Goal: Task Accomplishment & Management: Complete application form

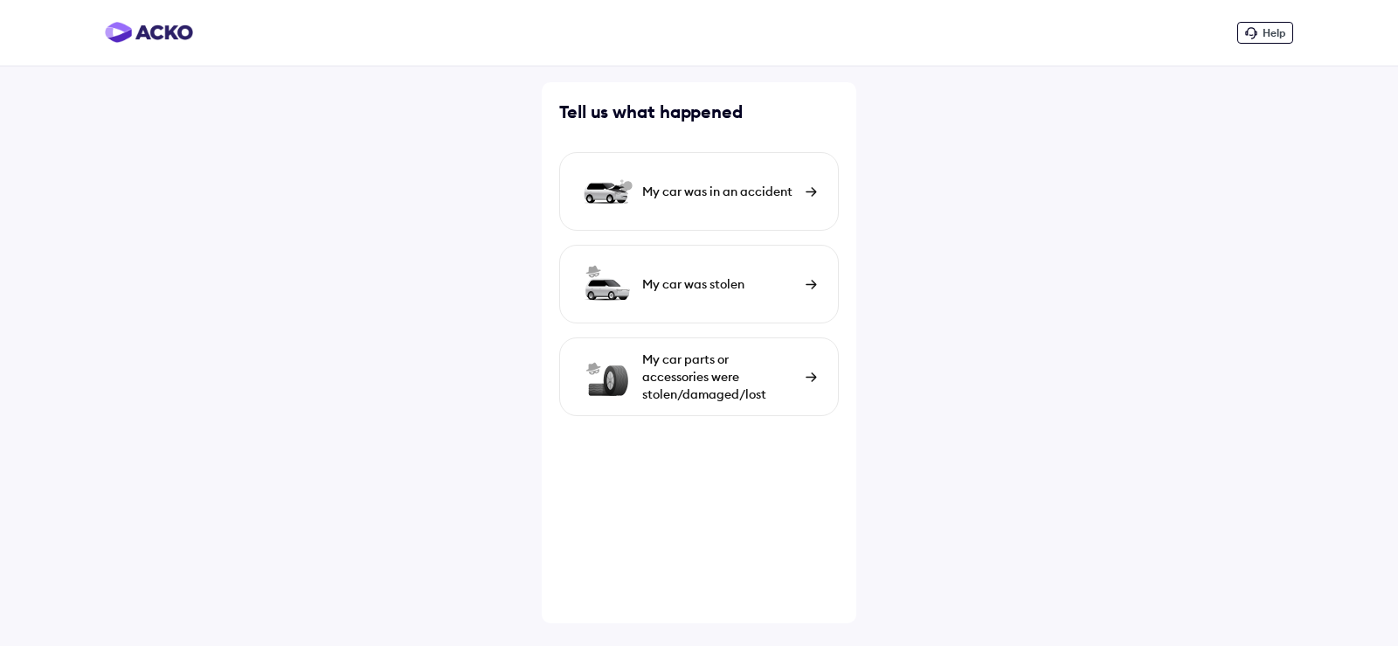
click at [764, 192] on div "My car was in an accident" at bounding box center [719, 191] width 155 height 17
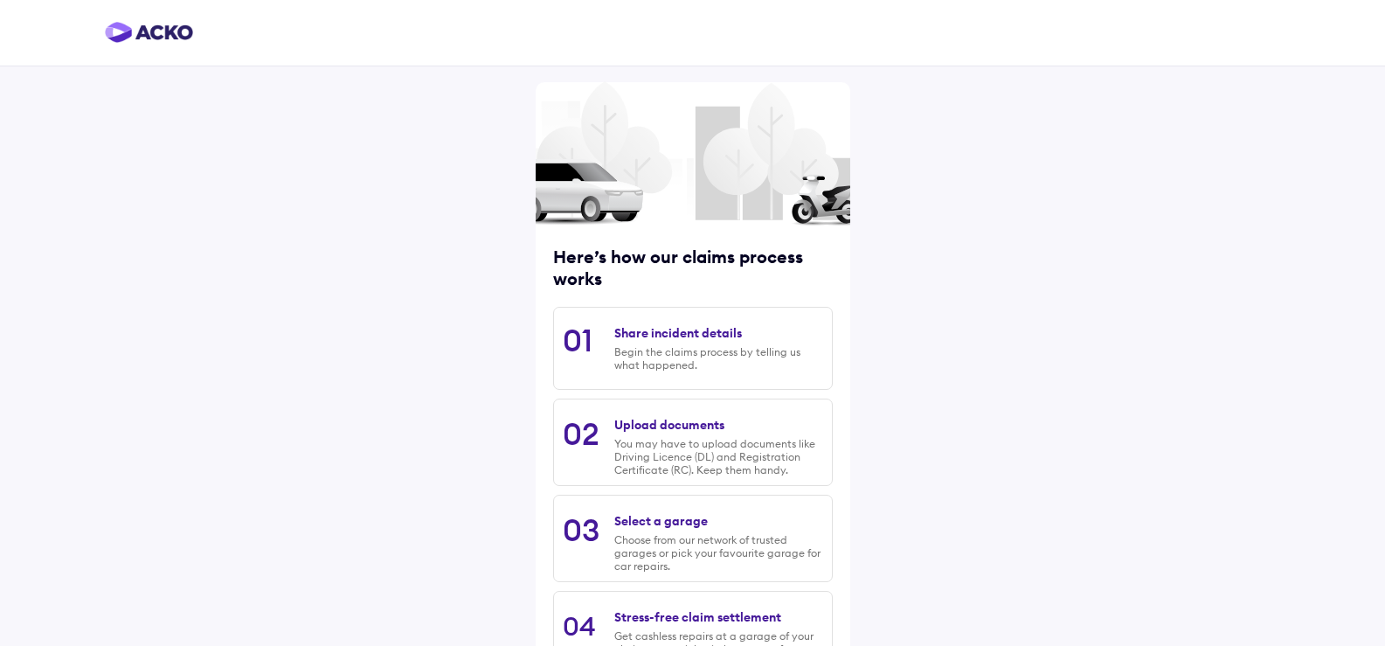
scroll to position [137, 0]
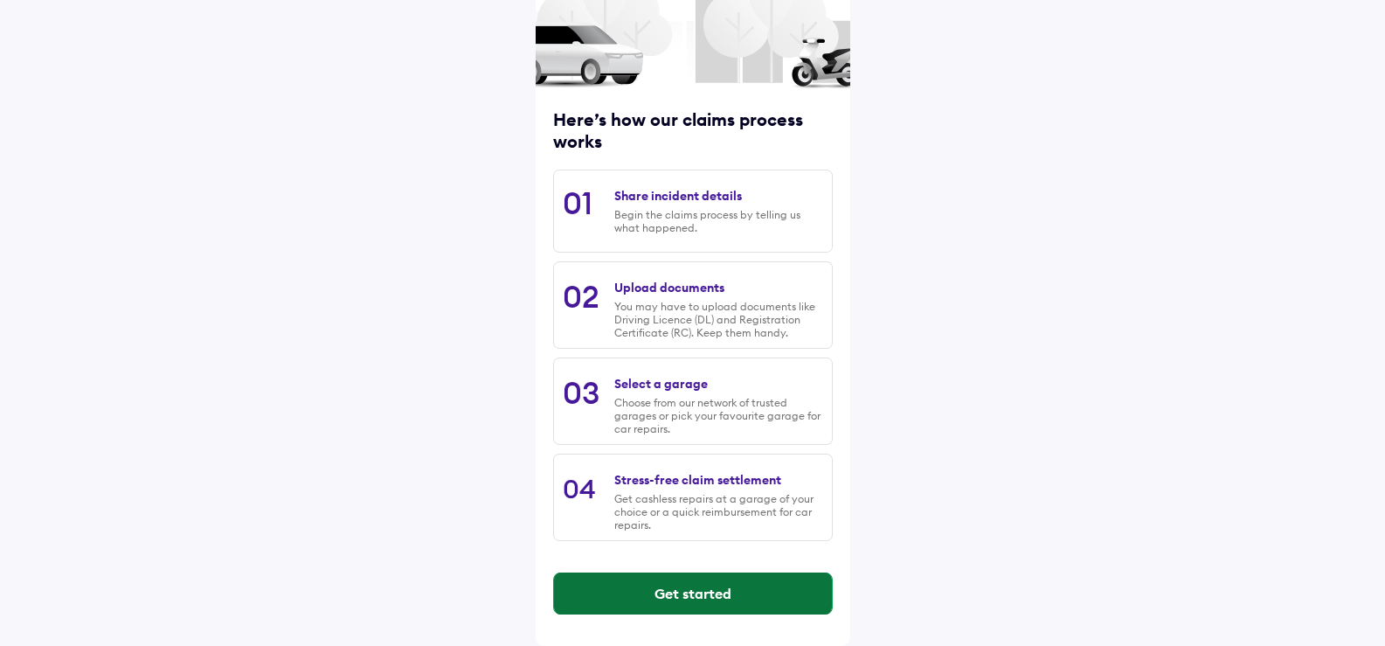
click at [670, 599] on button "Get started" at bounding box center [693, 593] width 278 height 42
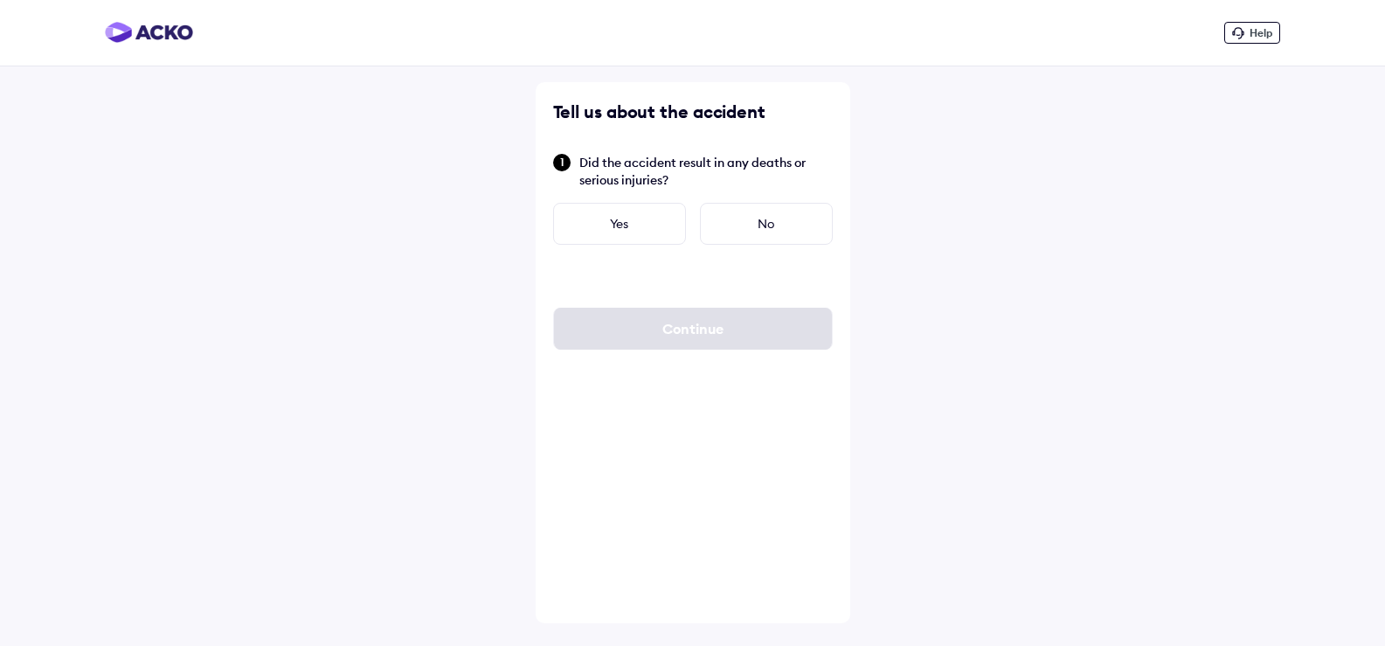
scroll to position [0, 0]
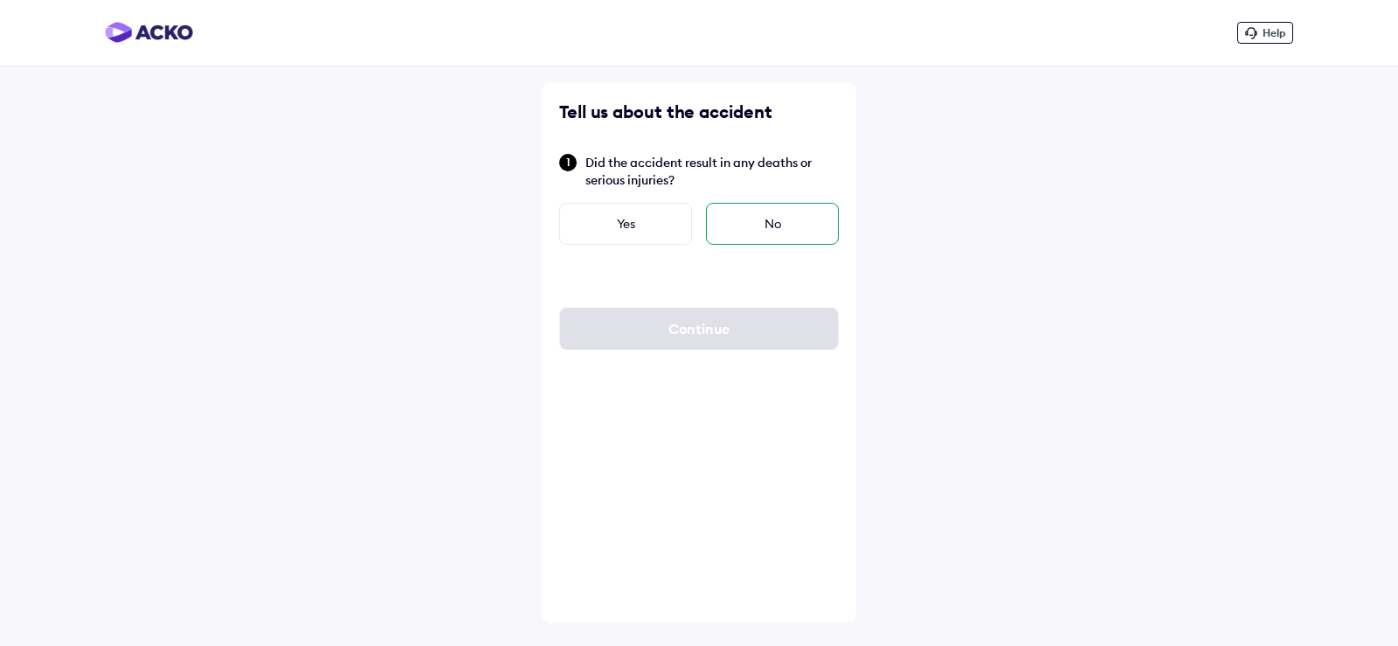
click at [785, 231] on div "No" at bounding box center [772, 224] width 133 height 42
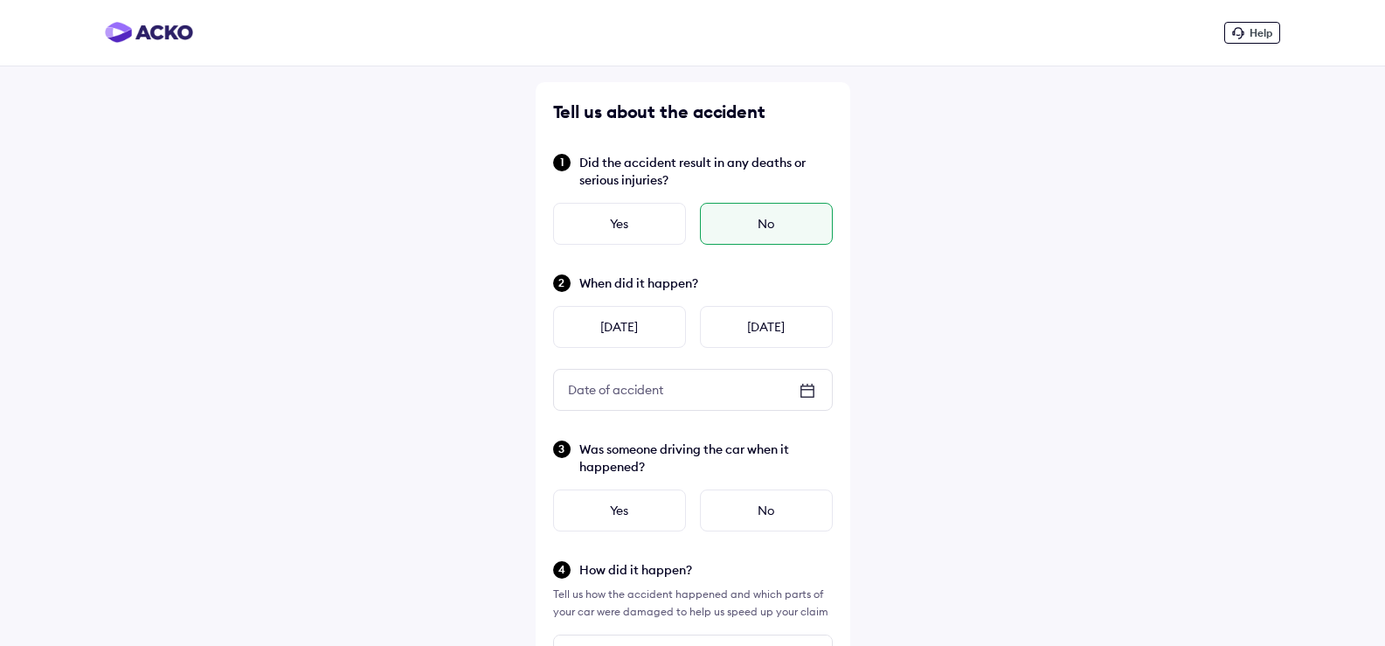
click at [803, 389] on icon at bounding box center [807, 390] width 12 height 2
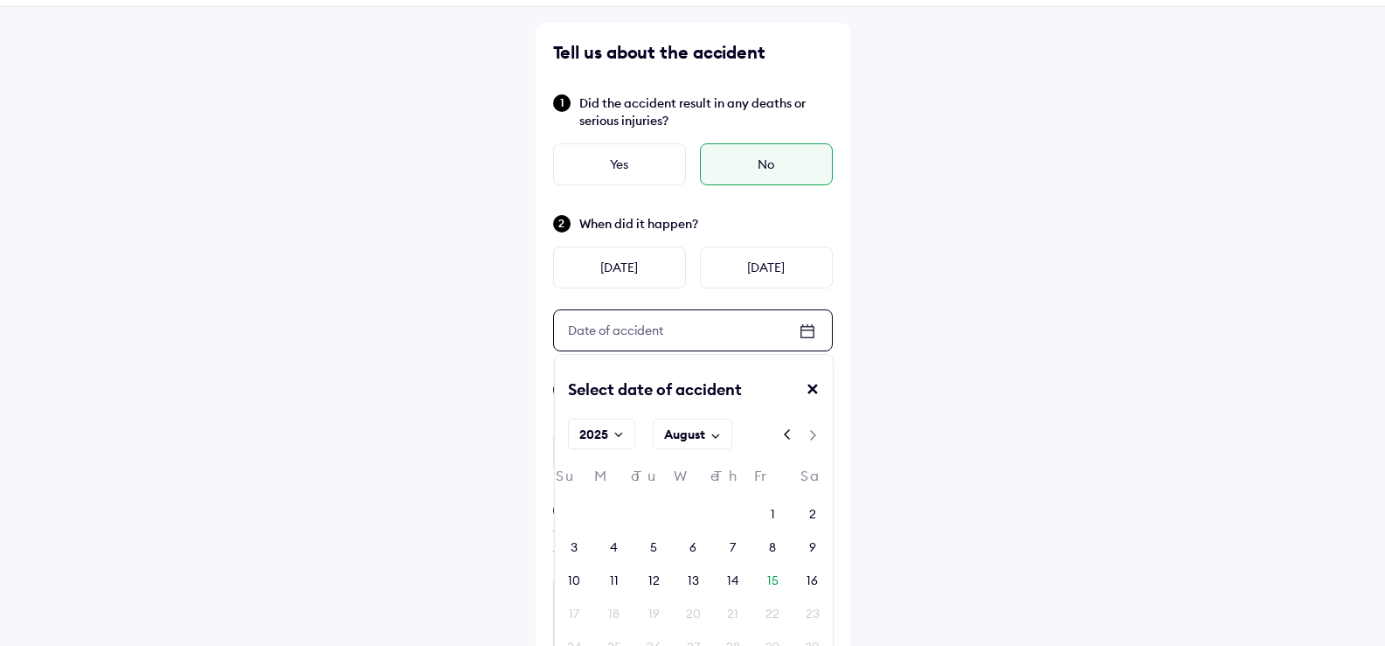
scroll to position [175, 0]
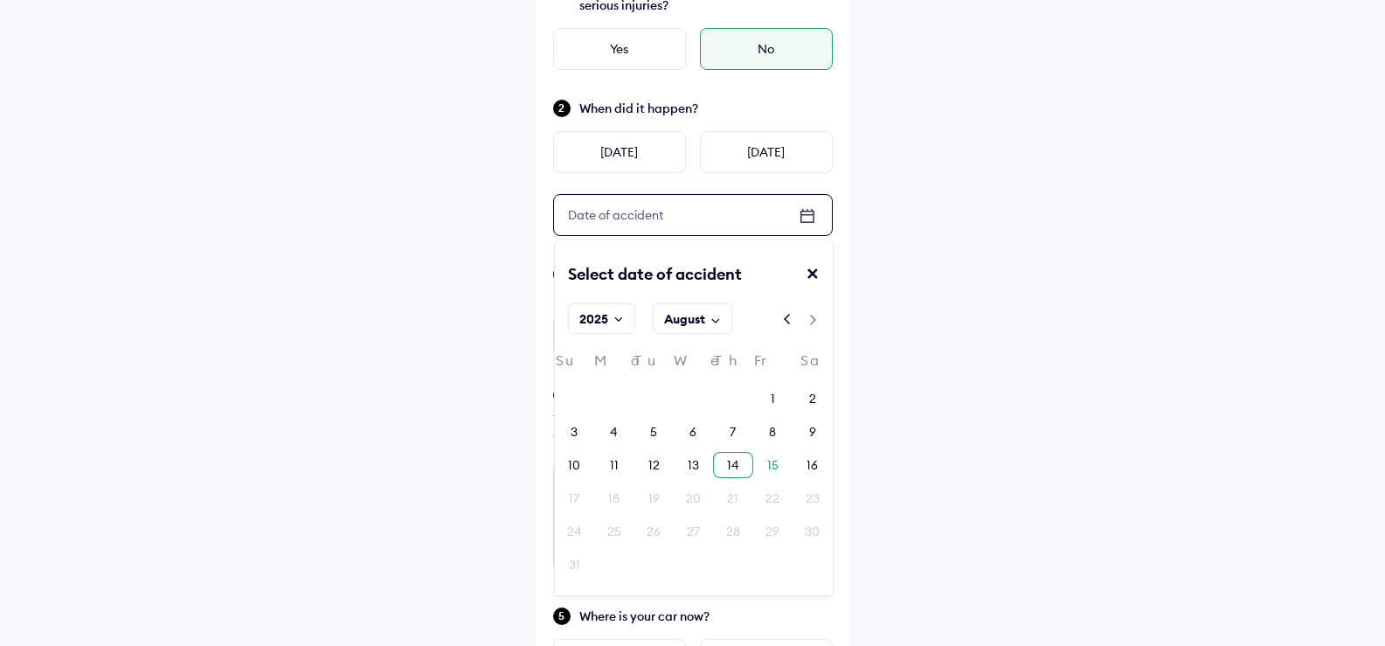
click at [728, 466] on div "14" at bounding box center [733, 464] width 12 height 17
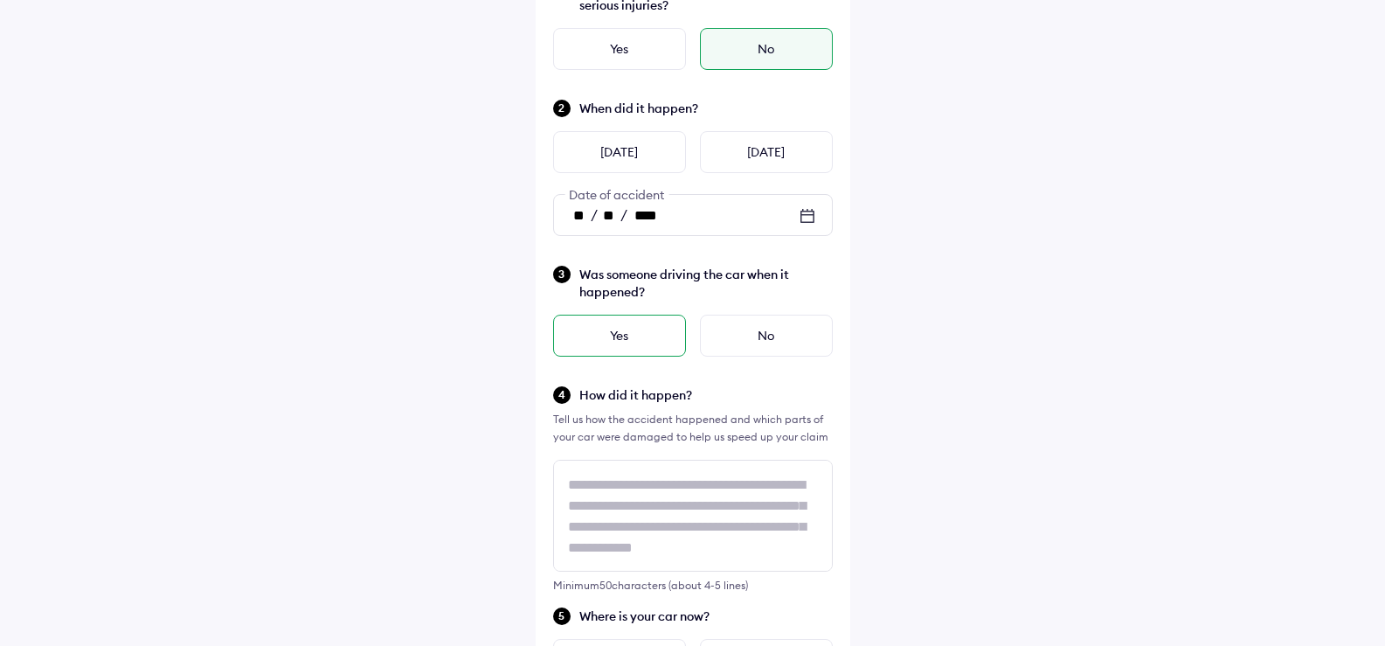
click at [616, 341] on div "Yes" at bounding box center [619, 336] width 133 height 42
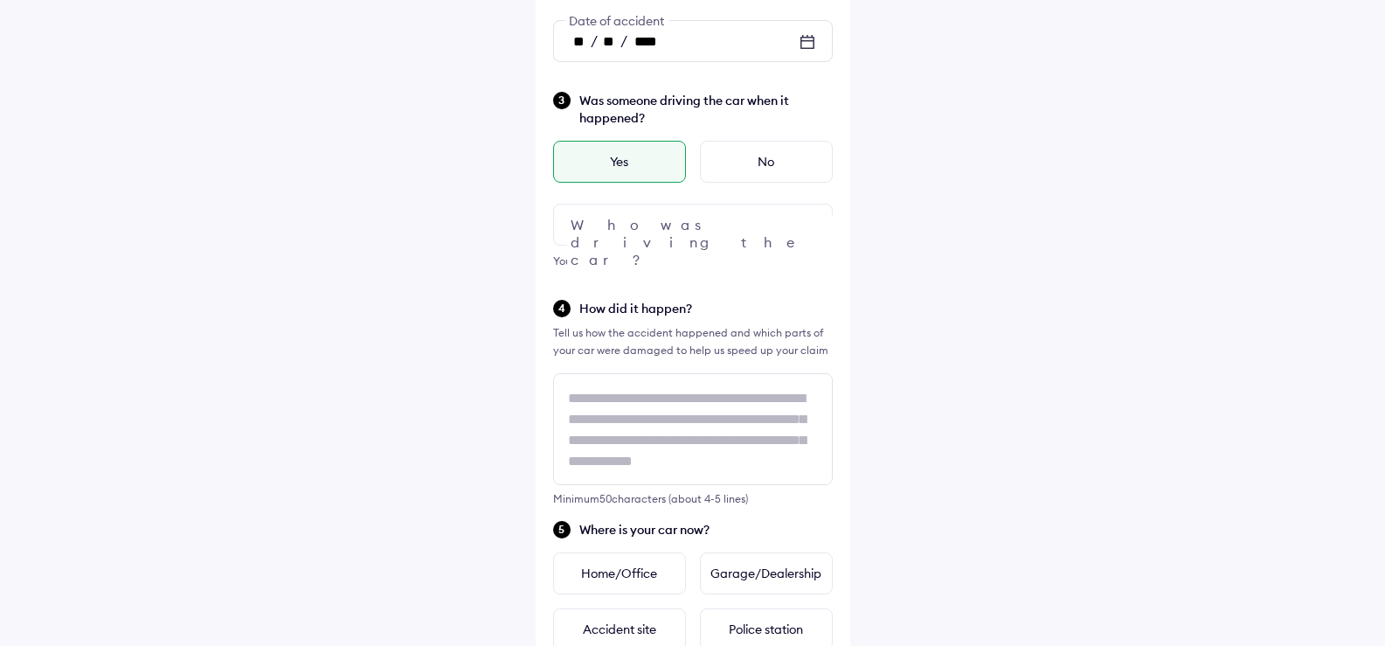
scroll to position [350, 0]
click at [662, 230] on div at bounding box center [693, 224] width 280 height 42
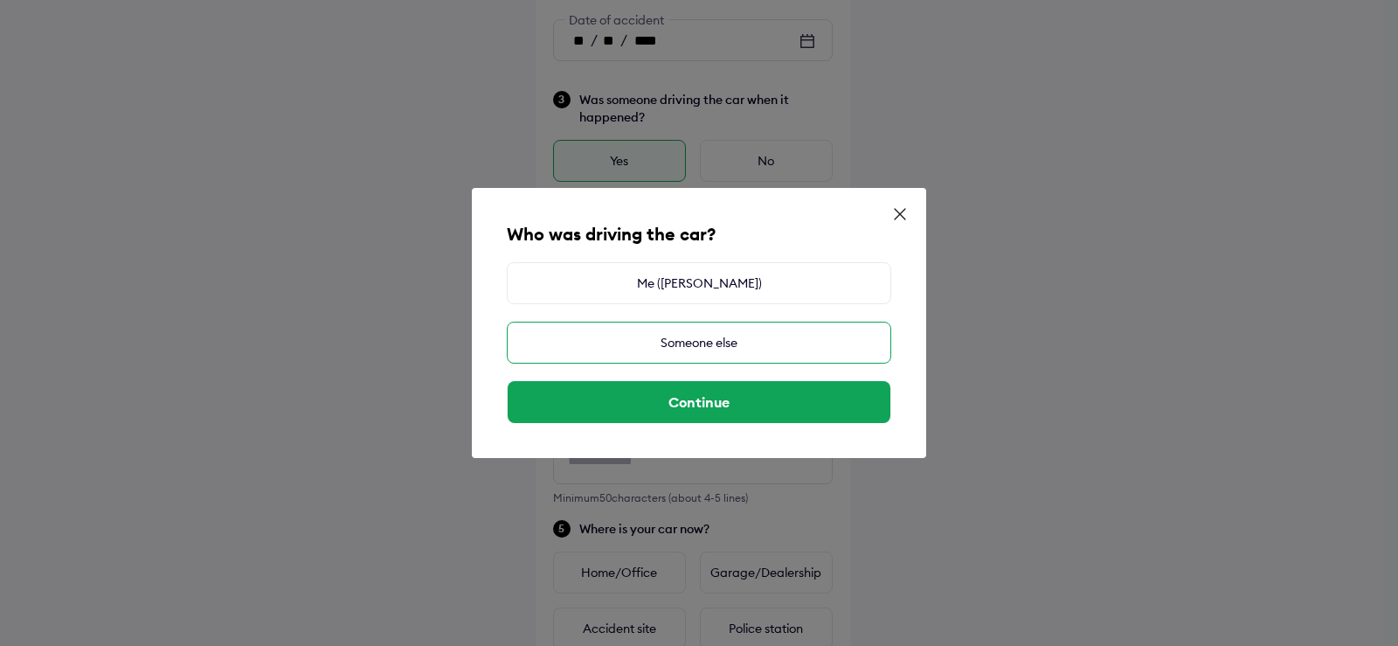
click at [657, 349] on div "Someone else" at bounding box center [699, 343] width 385 height 42
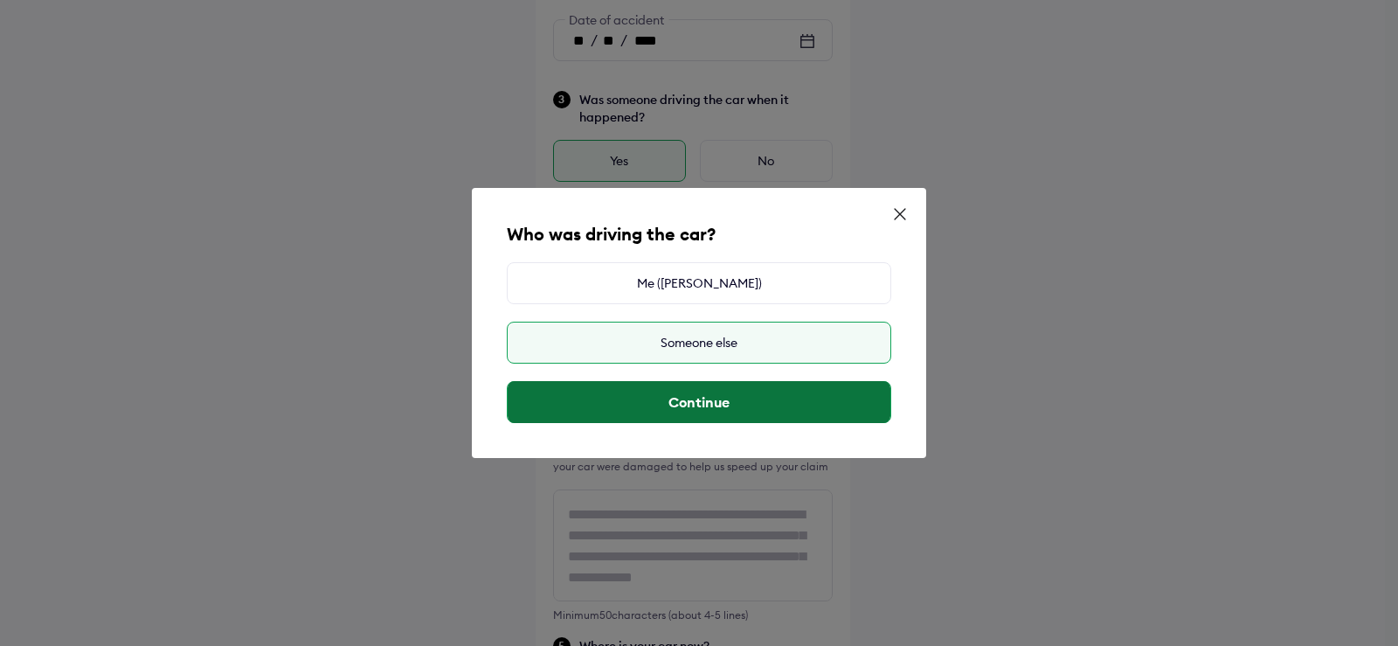
click at [674, 402] on button "Continue" at bounding box center [699, 402] width 383 height 42
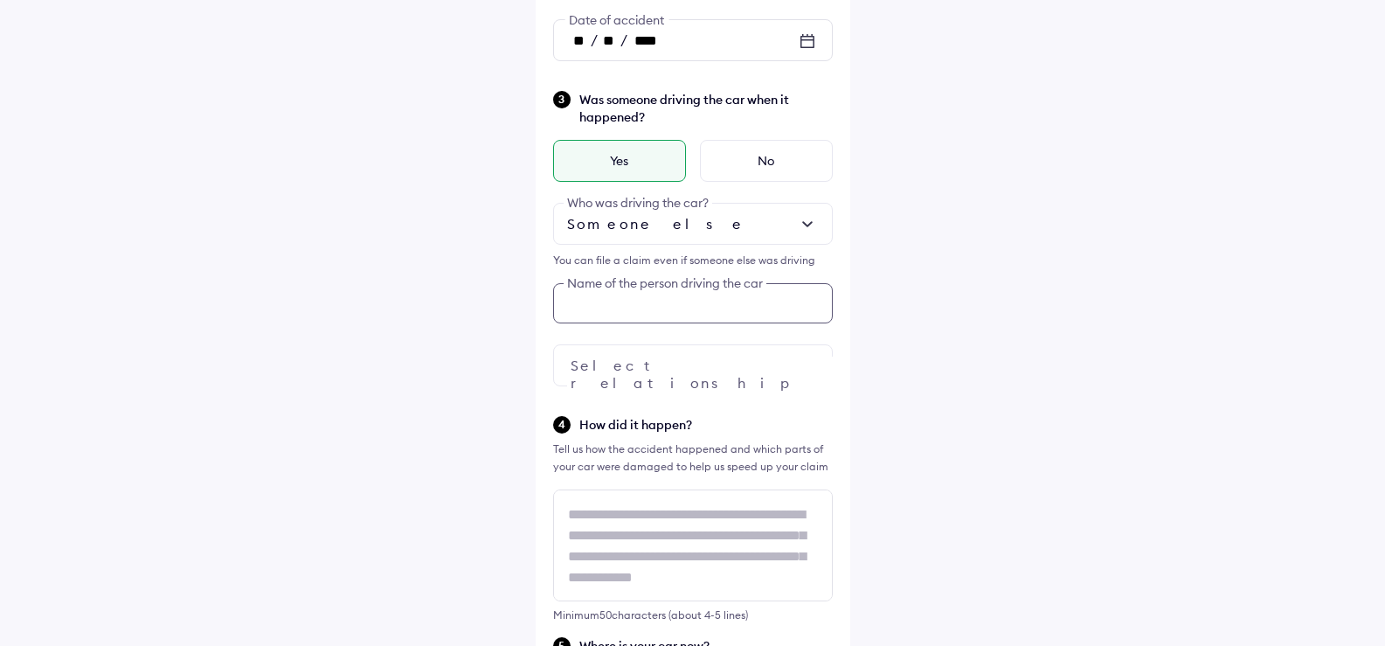
click at [628, 294] on div "Was someone driving the car when it happened? Yes No Someone else Who was drivi…" at bounding box center [693, 237] width 280 height 297
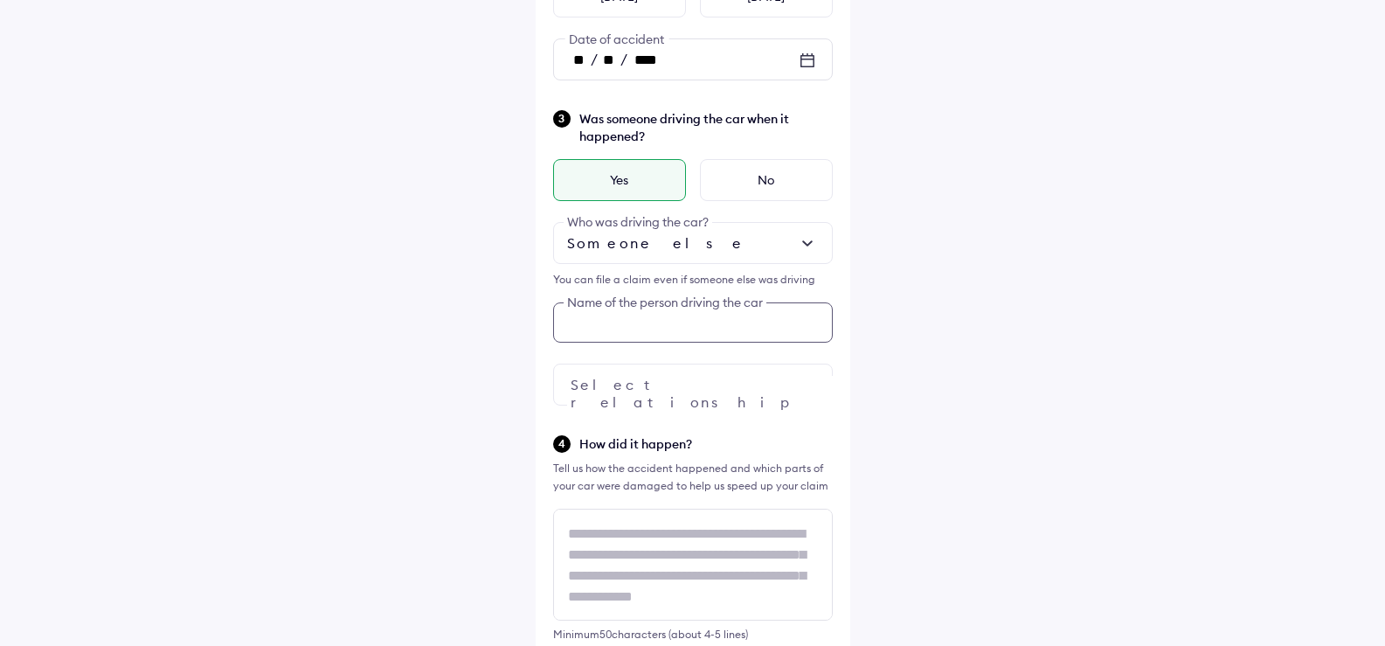
click at [636, 325] on input "text" at bounding box center [693, 322] width 280 height 40
type input "**********"
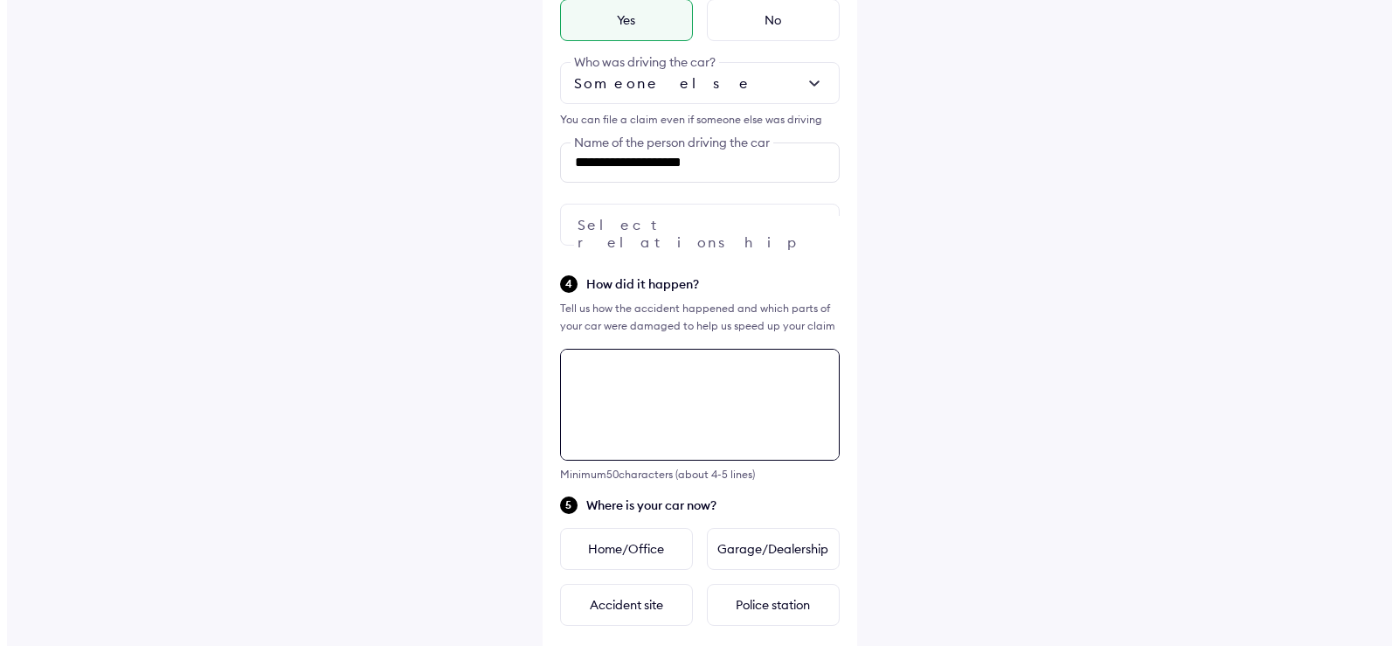
scroll to position [489, 0]
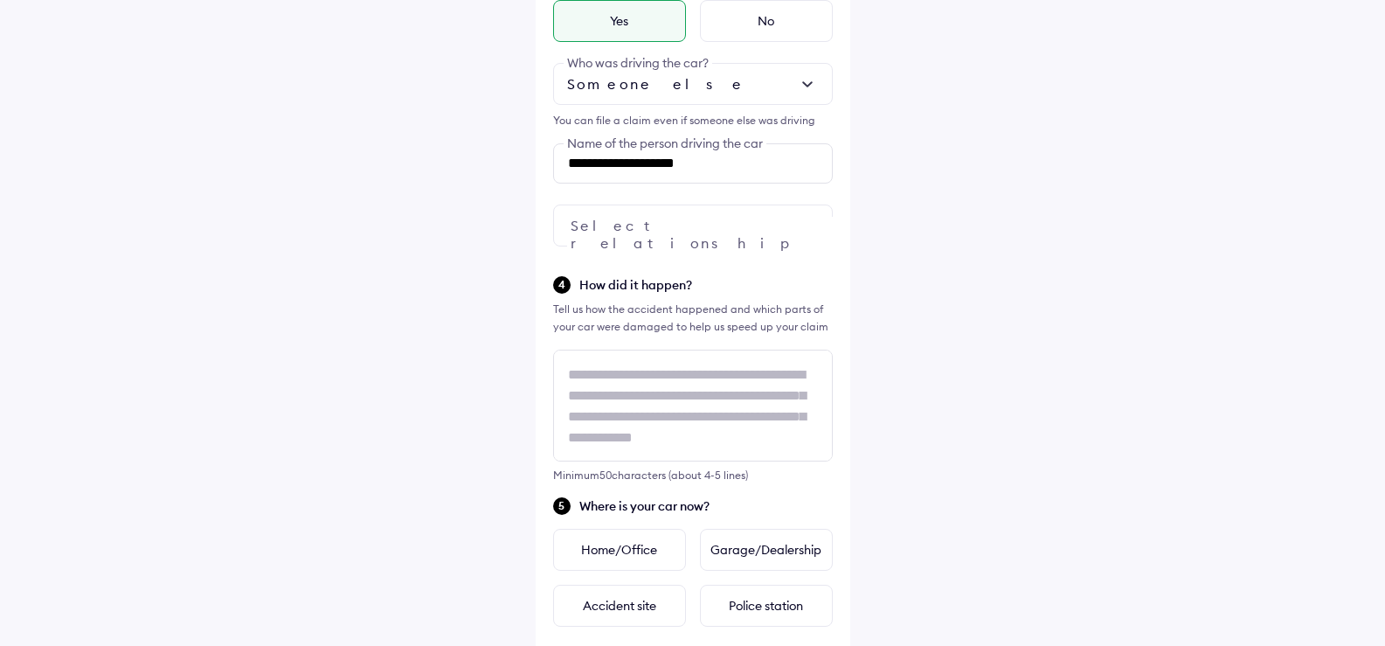
click at [677, 224] on div at bounding box center [693, 225] width 280 height 42
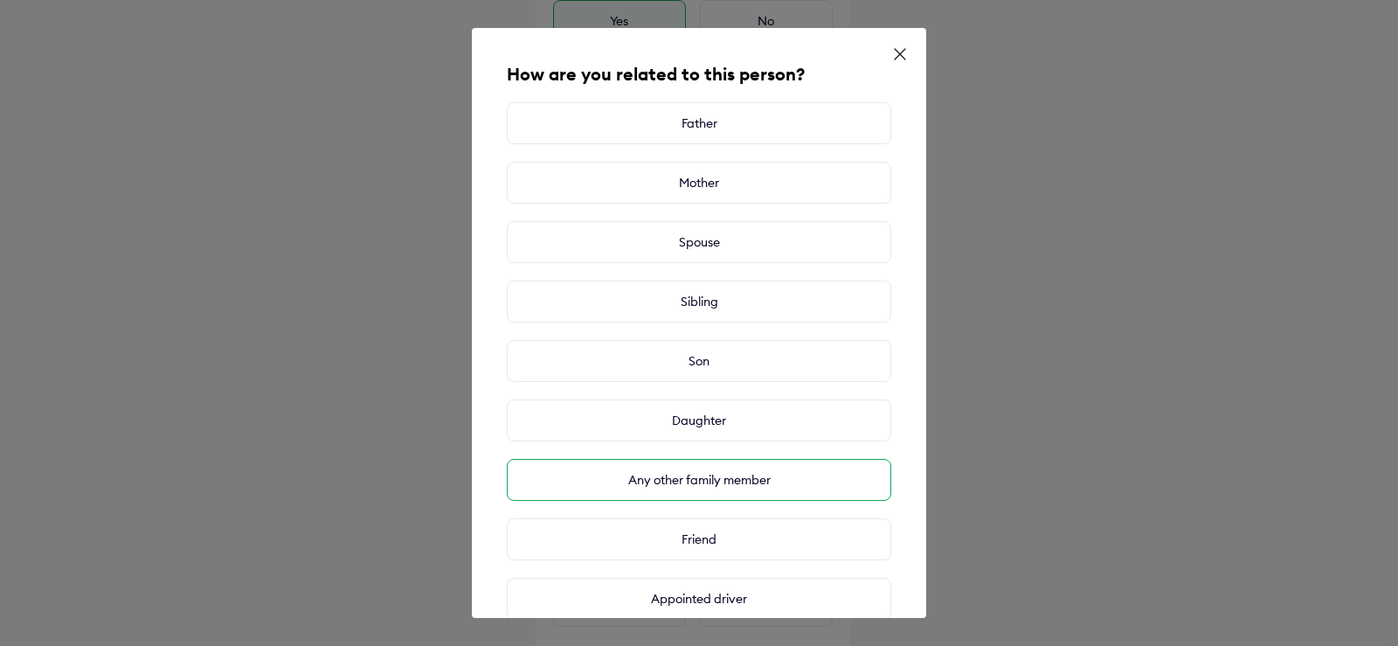
click at [700, 477] on div "Any other family member" at bounding box center [699, 480] width 385 height 42
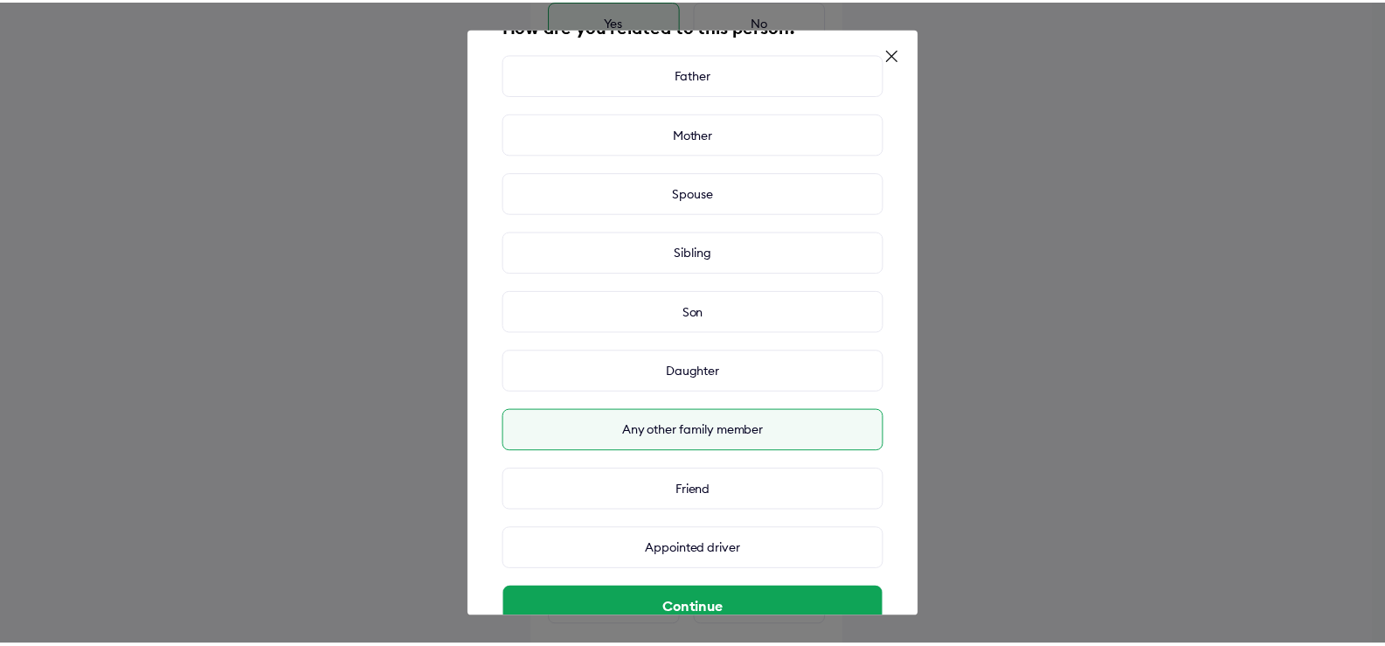
scroll to position [96, 0]
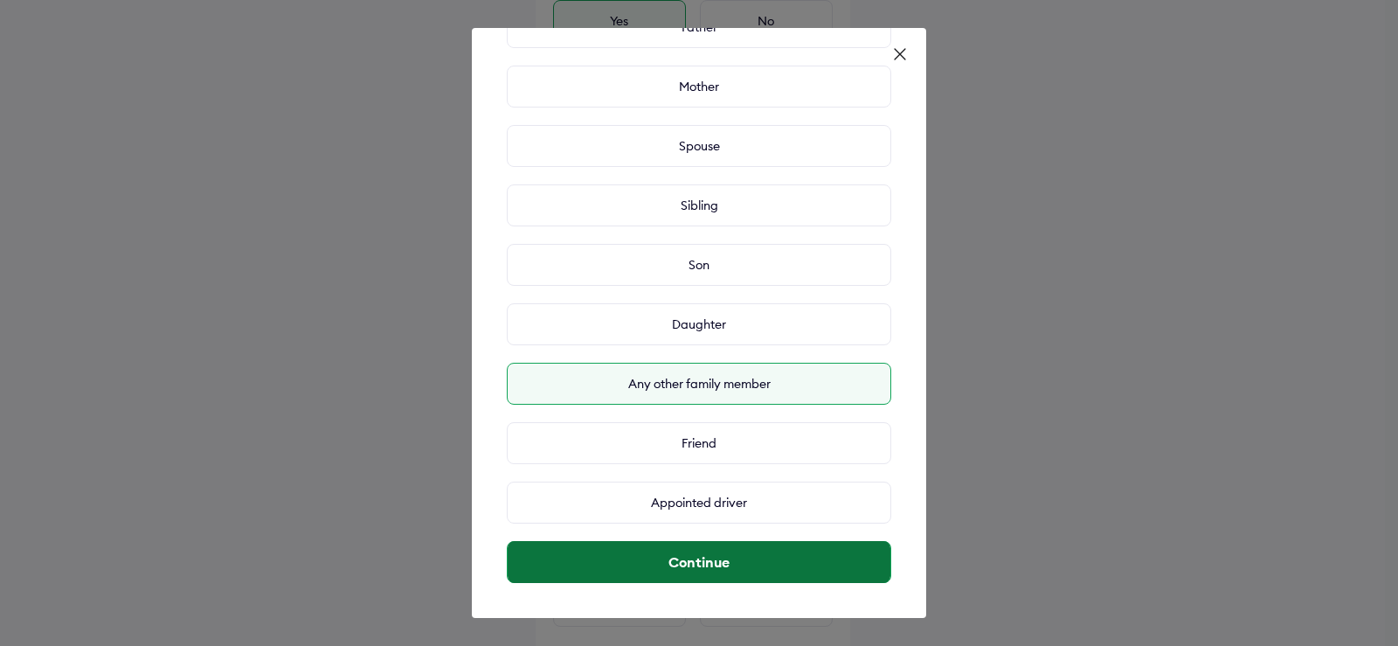
click at [712, 564] on button "Continue" at bounding box center [699, 562] width 383 height 42
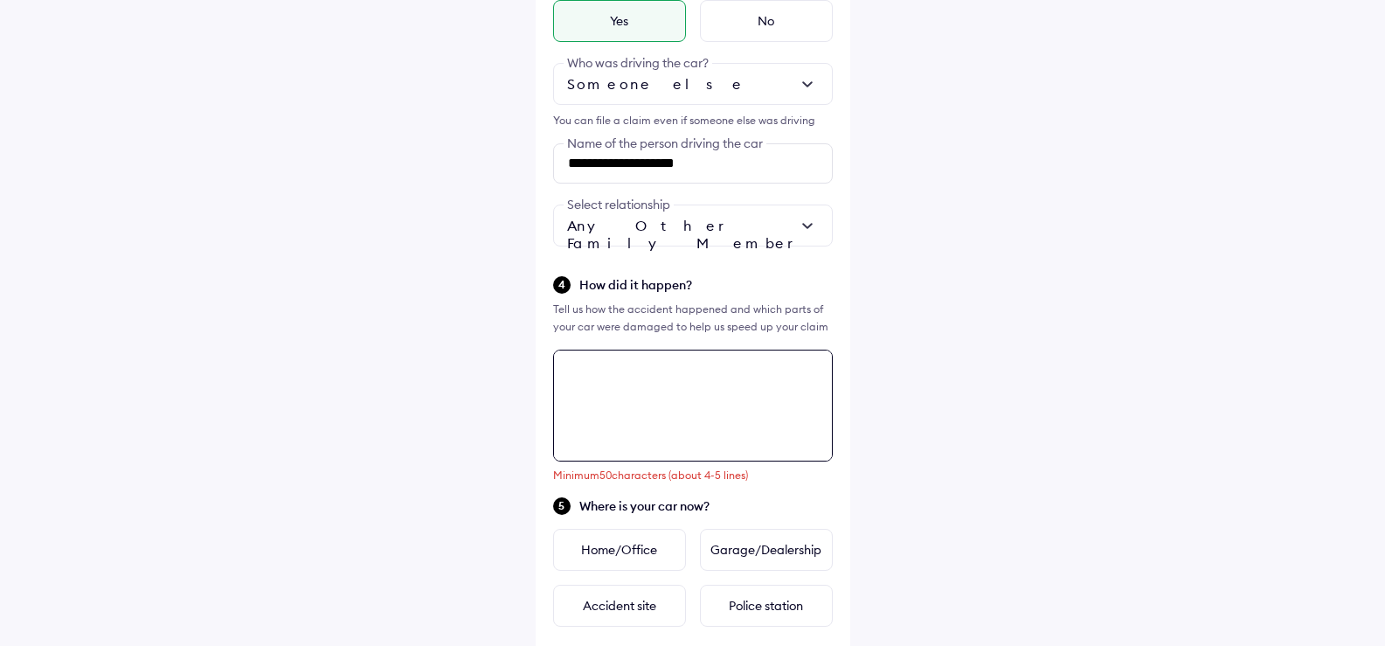
click at [617, 398] on textarea at bounding box center [693, 406] width 280 height 112
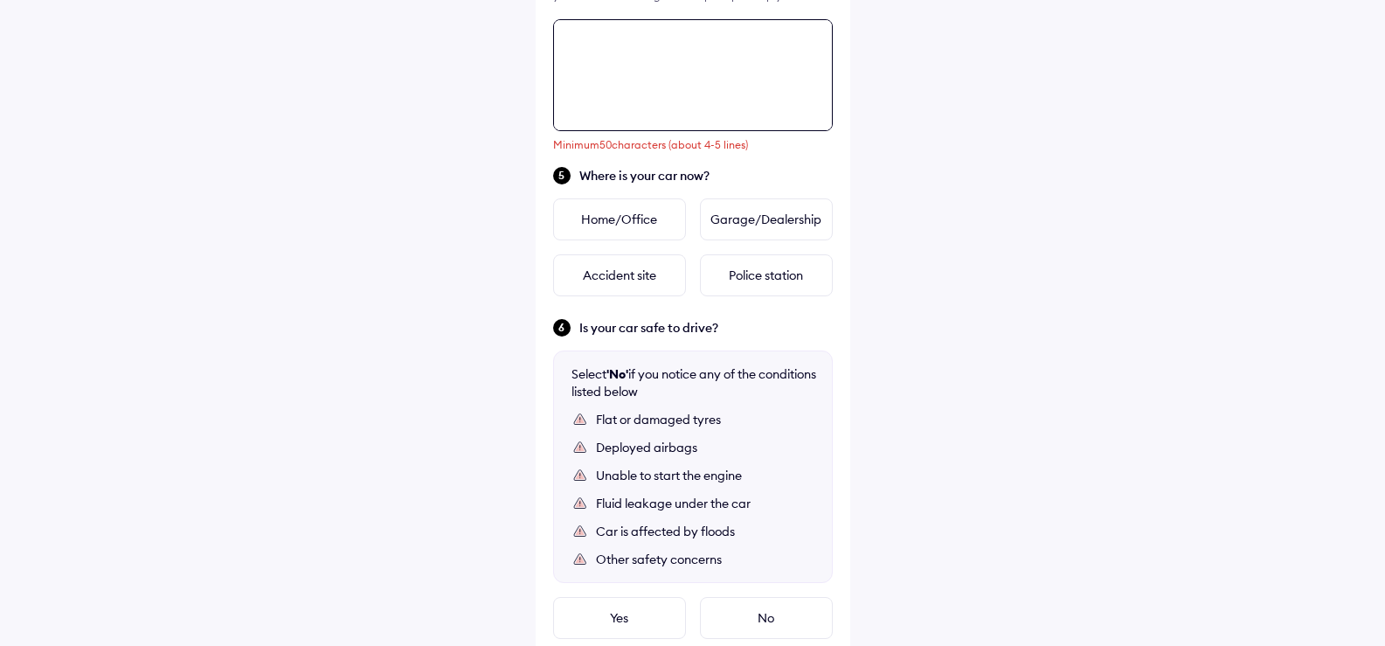
scroll to position [839, 0]
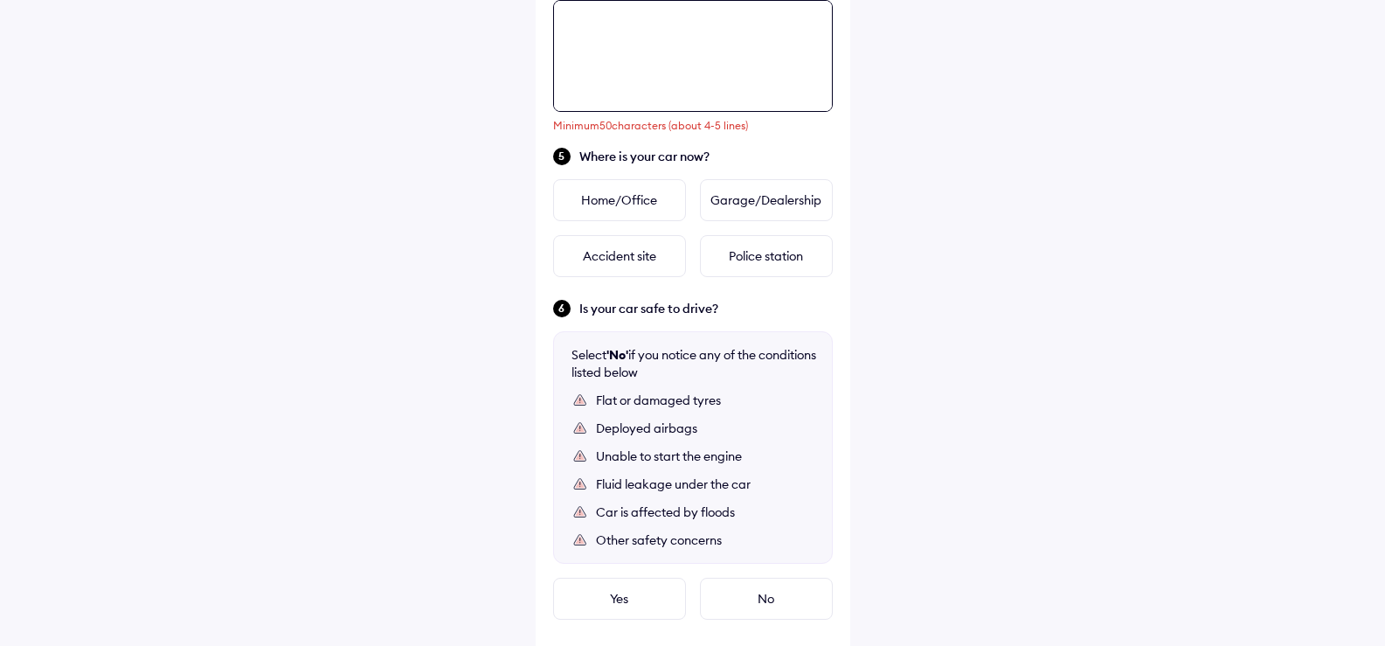
paste textarea "**********"
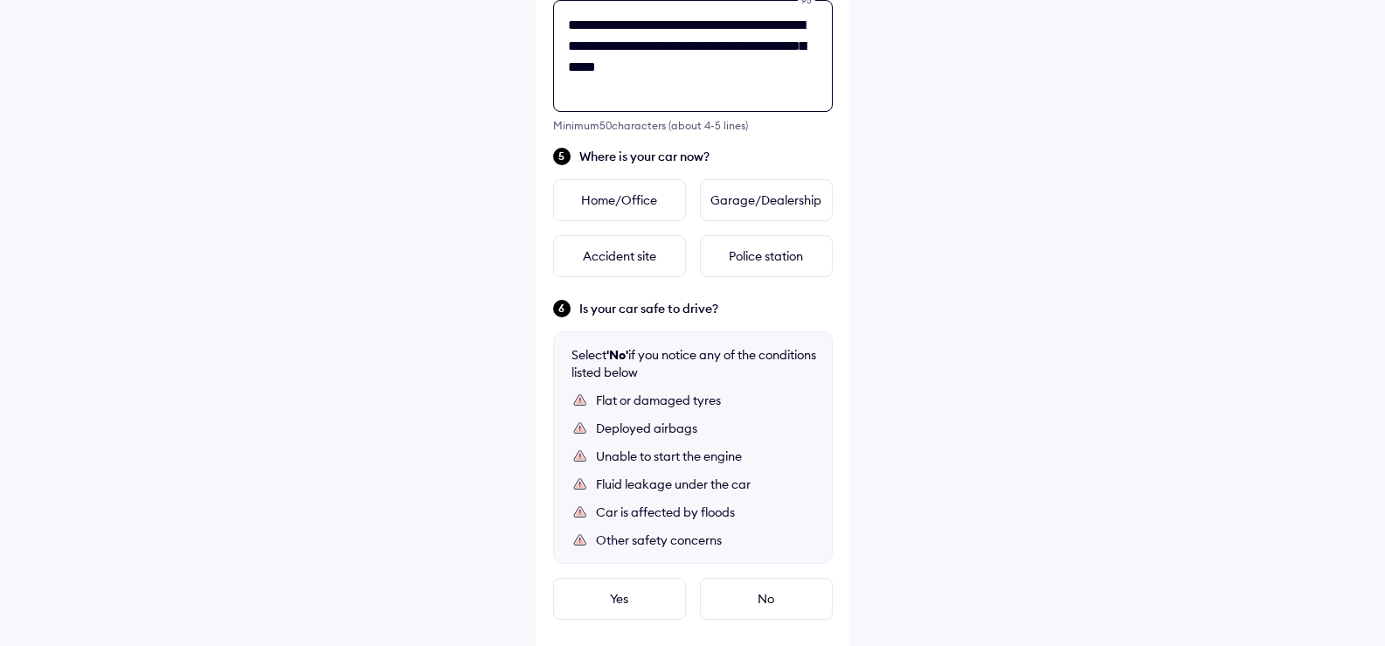
scroll to position [752, 0]
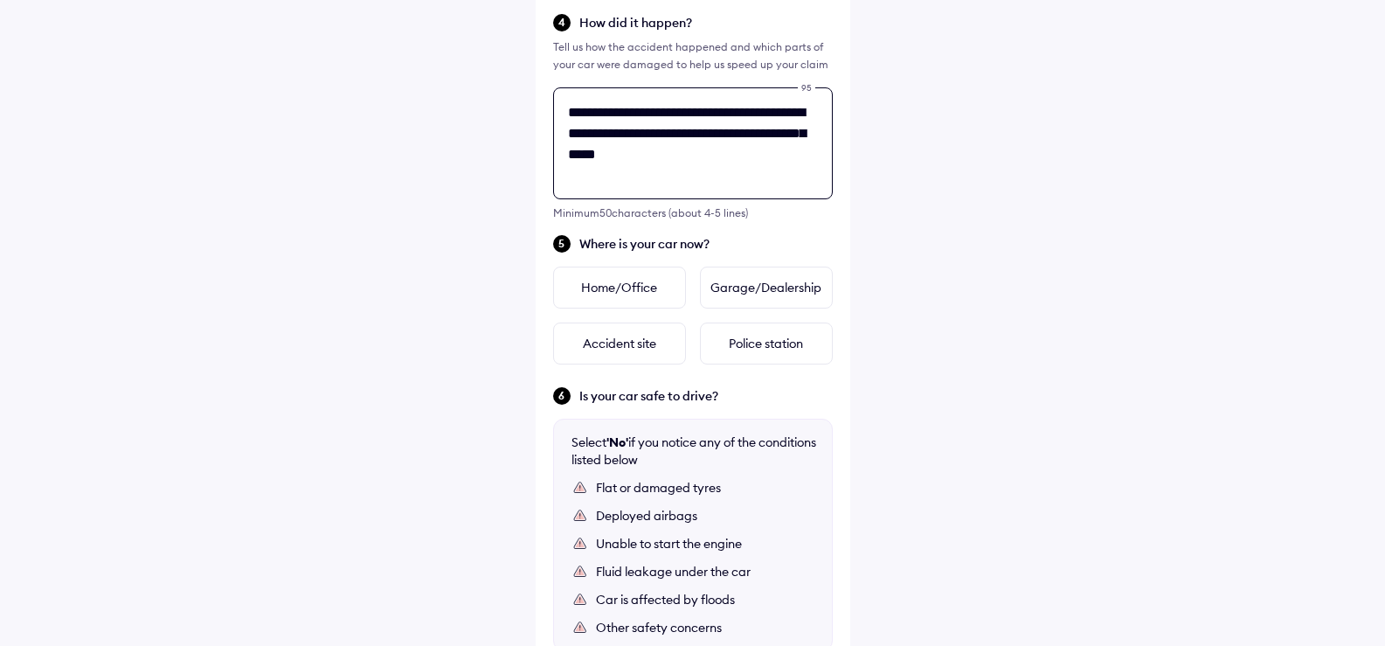
click at [683, 110] on textarea "**********" at bounding box center [693, 143] width 280 height 112
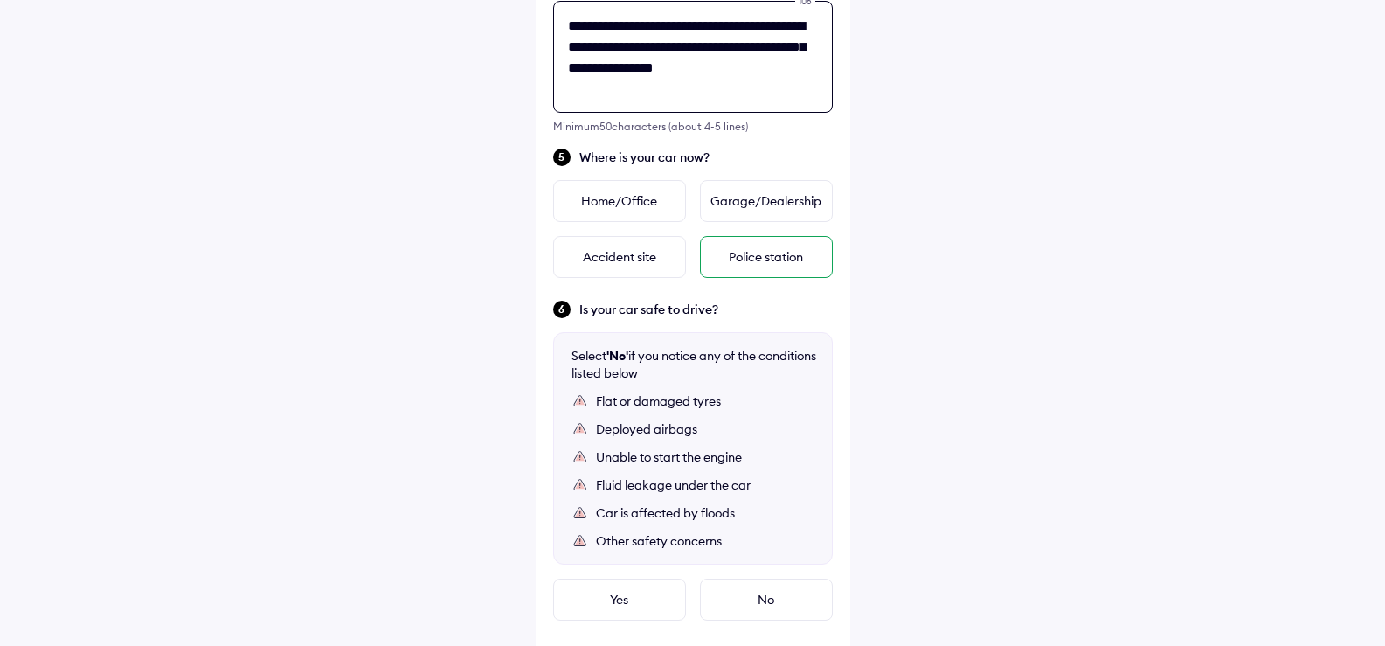
scroll to position [839, 0]
type textarea "**********"
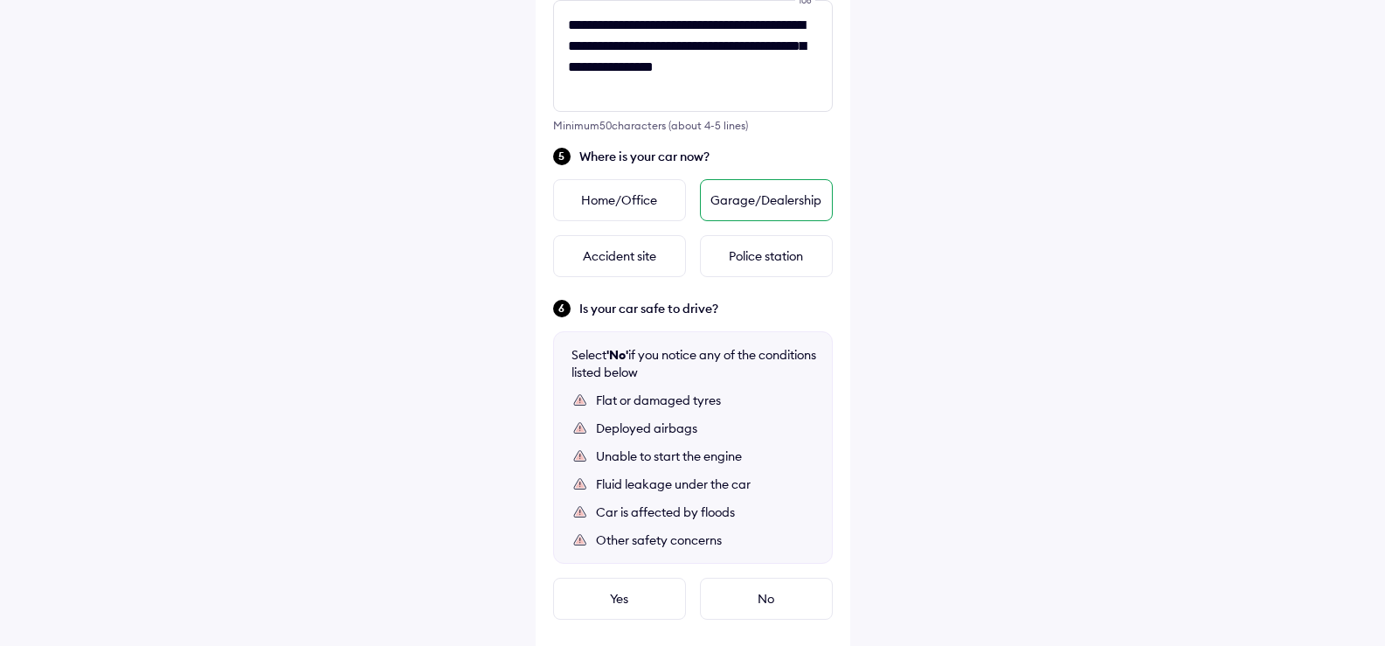
click at [729, 193] on div "Garage/Dealership" at bounding box center [766, 200] width 133 height 42
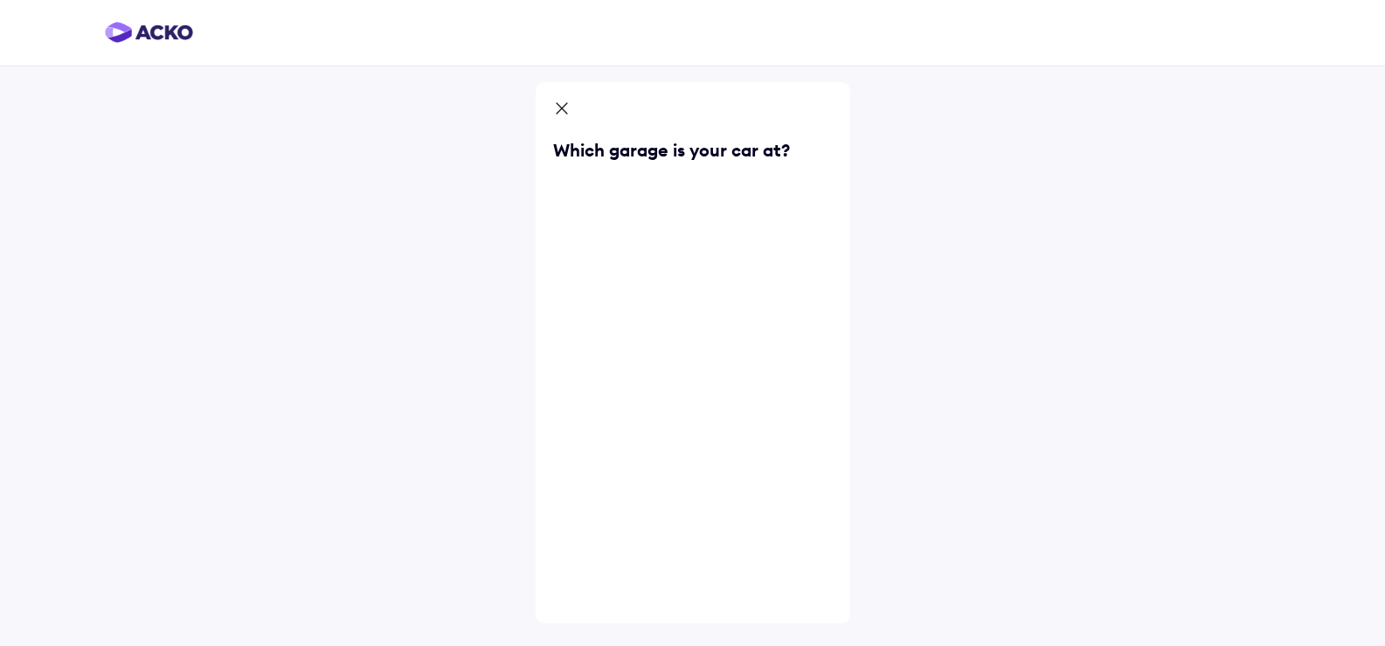
scroll to position [0, 0]
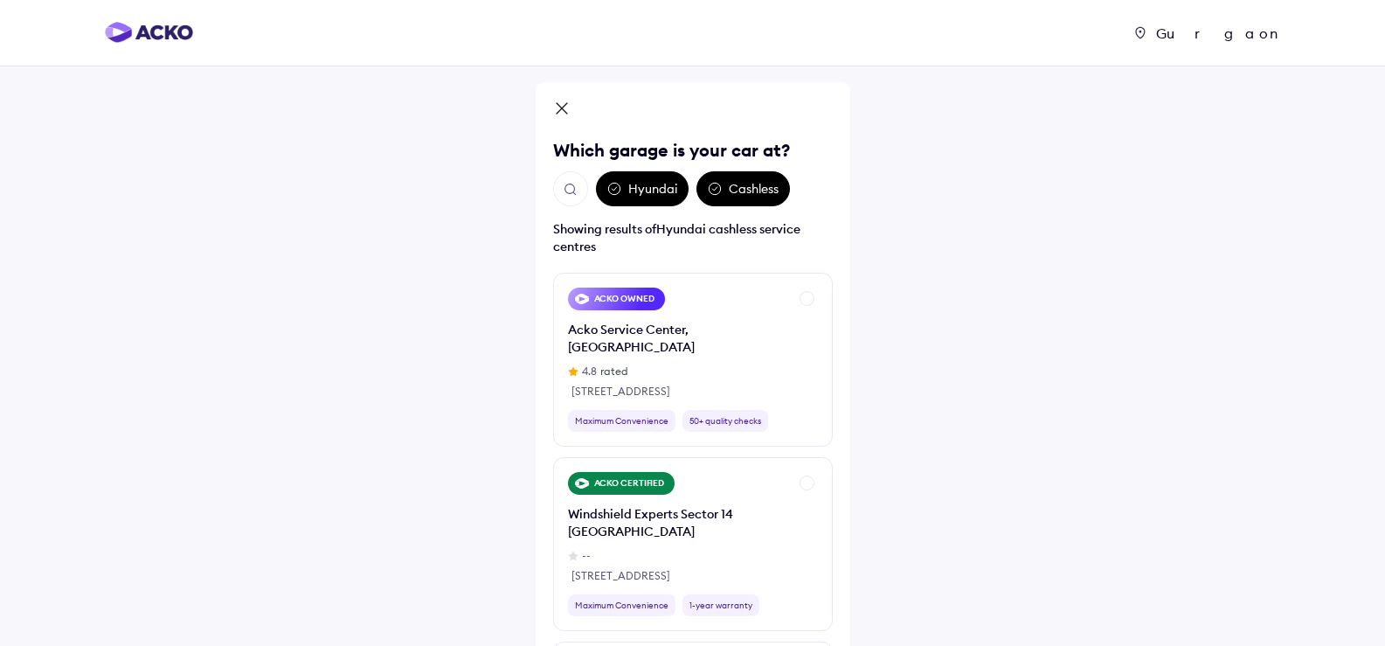
click at [568, 191] on img "Open search" at bounding box center [571, 190] width 16 height 16
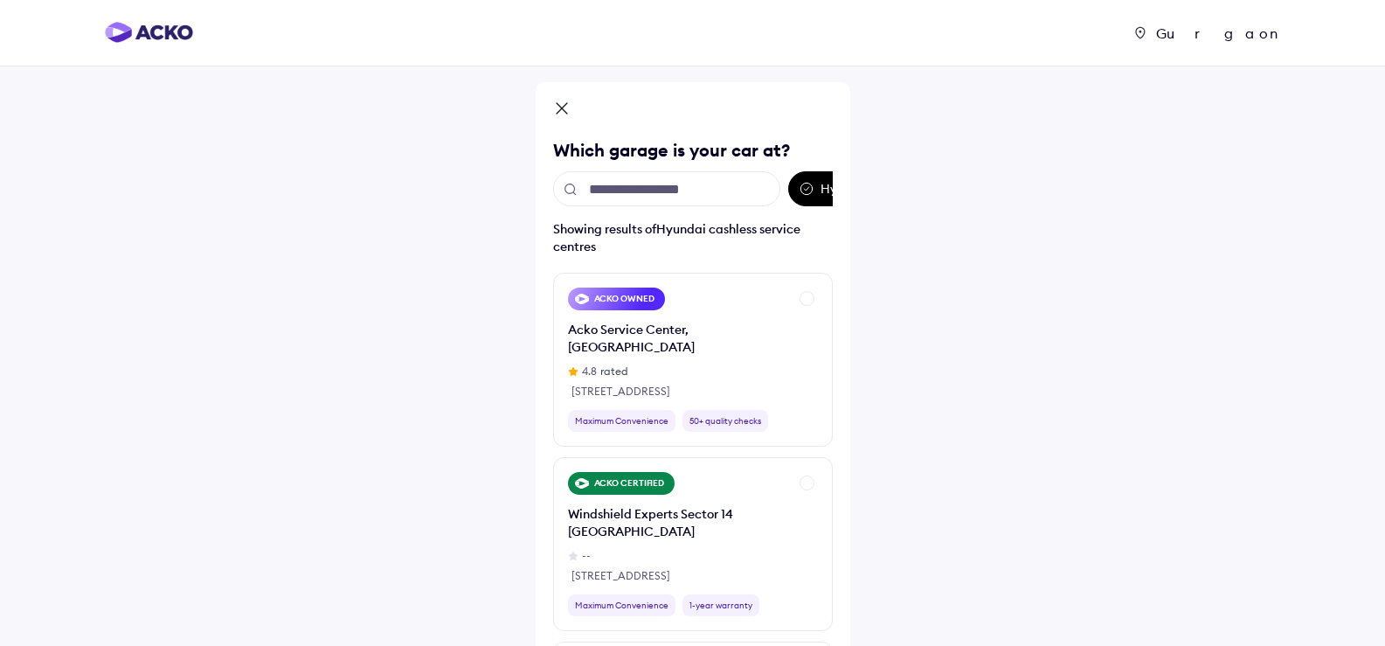
click at [622, 192] on input "text" at bounding box center [666, 188] width 227 height 35
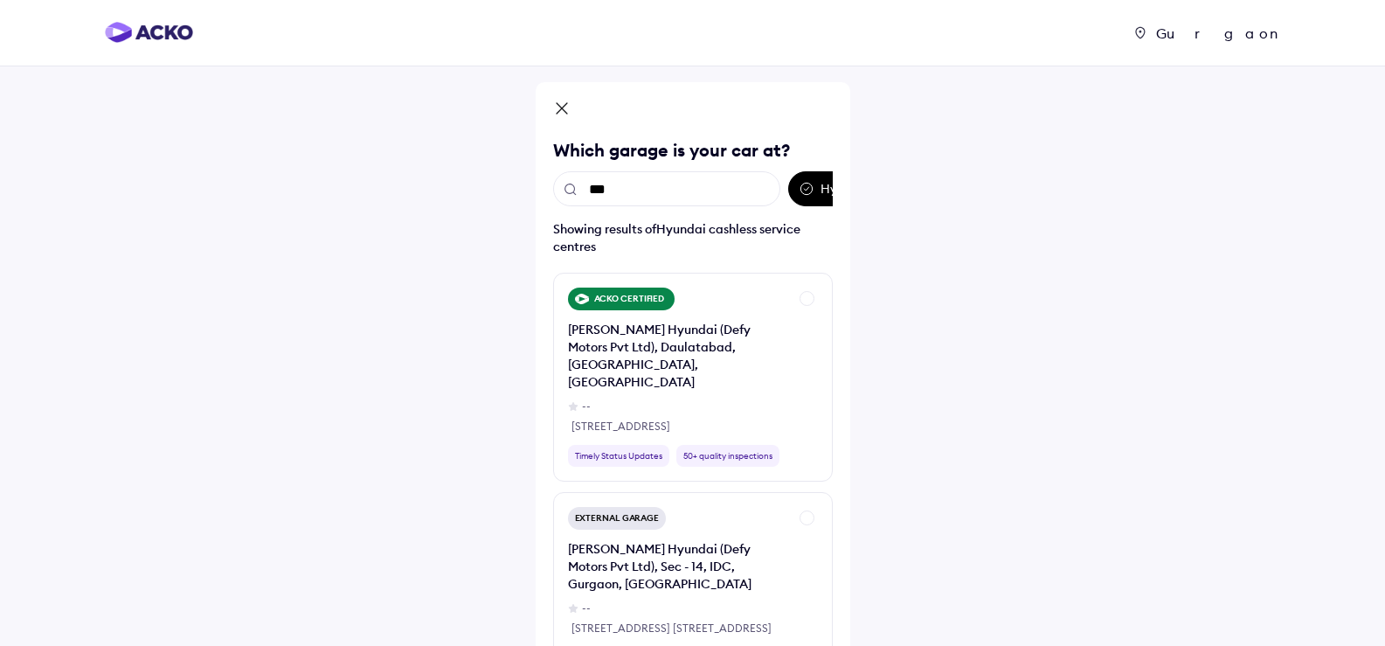
type input "***"
click at [805, 492] on div "External Garage [PERSON_NAME] Hyundai (Defy Motors Pvt Ltd), Sec - 14, IDC, Gur…" at bounding box center [693, 587] width 280 height 191
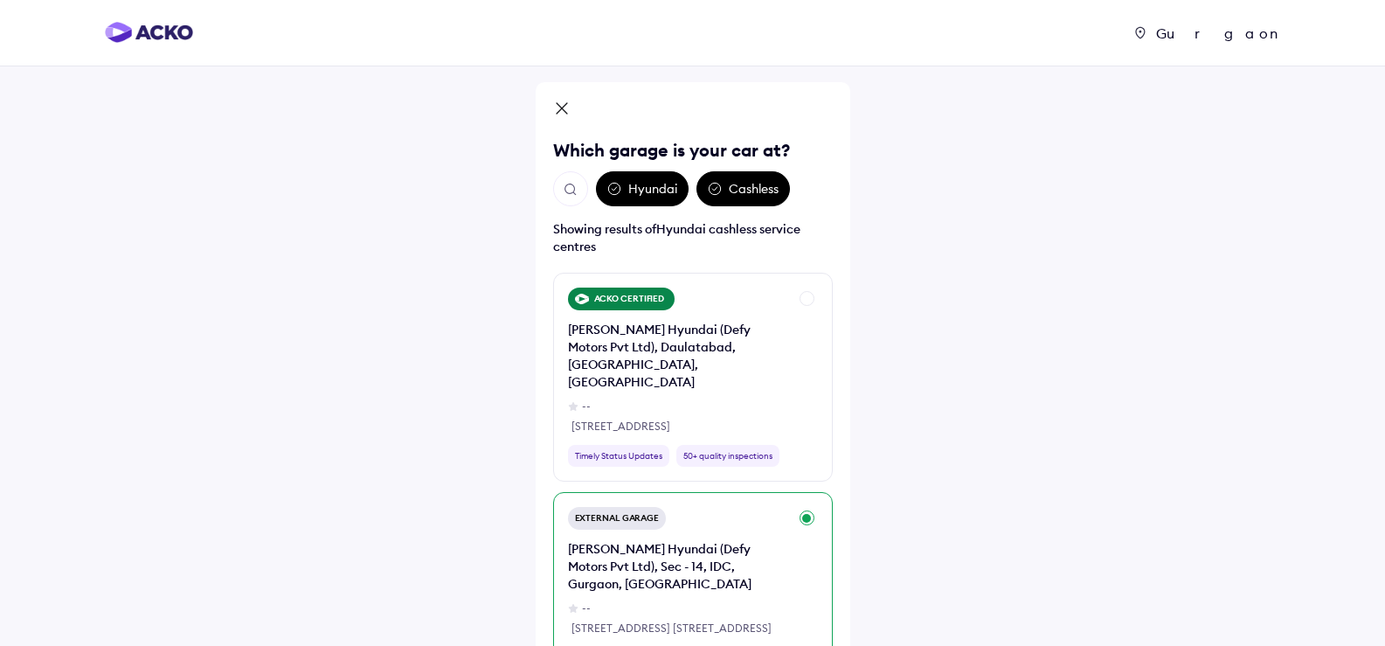
scroll to position [144, 0]
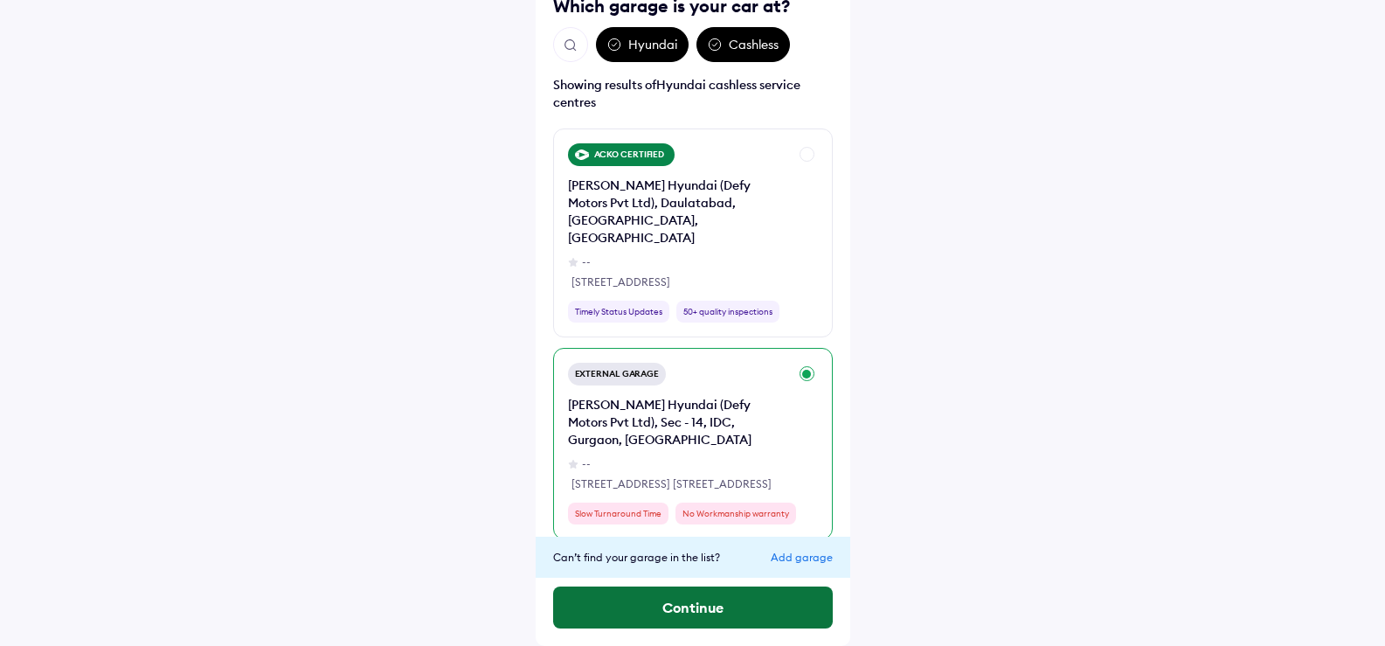
click at [667, 612] on button "Continue" at bounding box center [693, 607] width 280 height 42
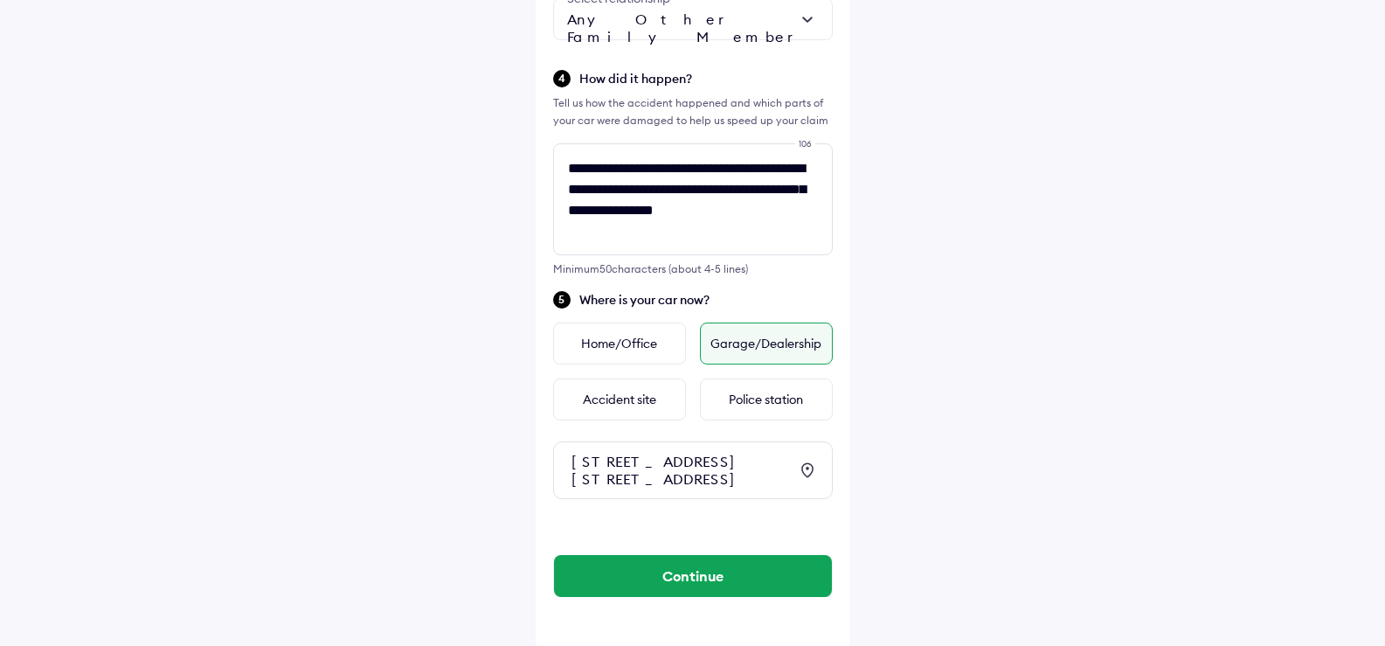
scroll to position [717, 0]
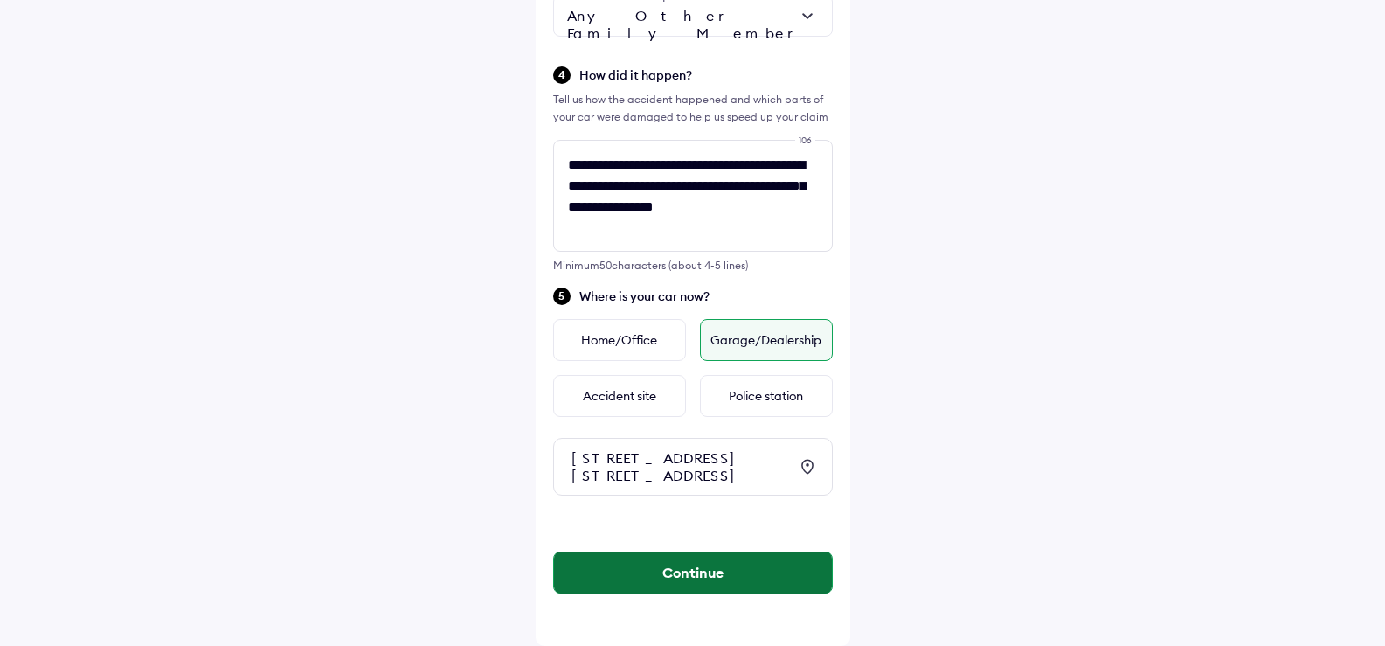
click at [673, 568] on button "Continue" at bounding box center [693, 572] width 278 height 42
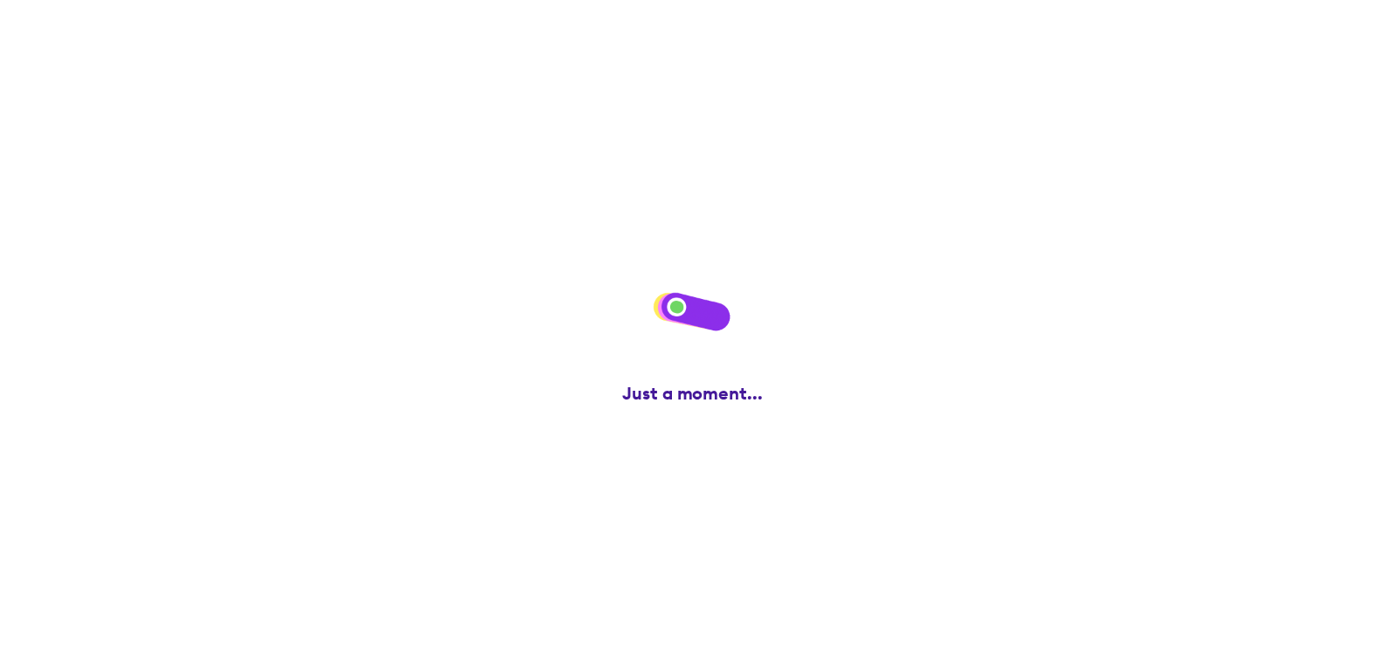
scroll to position [0, 0]
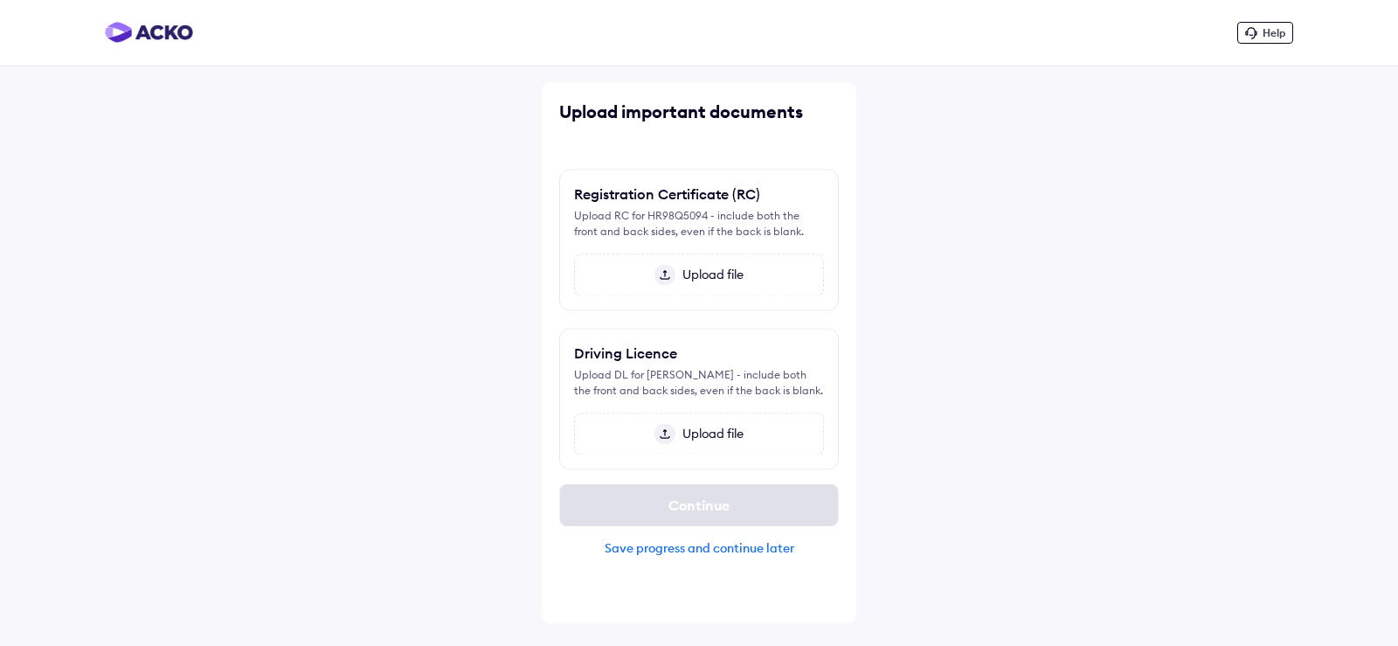
click at [684, 425] on span "Upload file" at bounding box center [710, 417] width 68 height 16
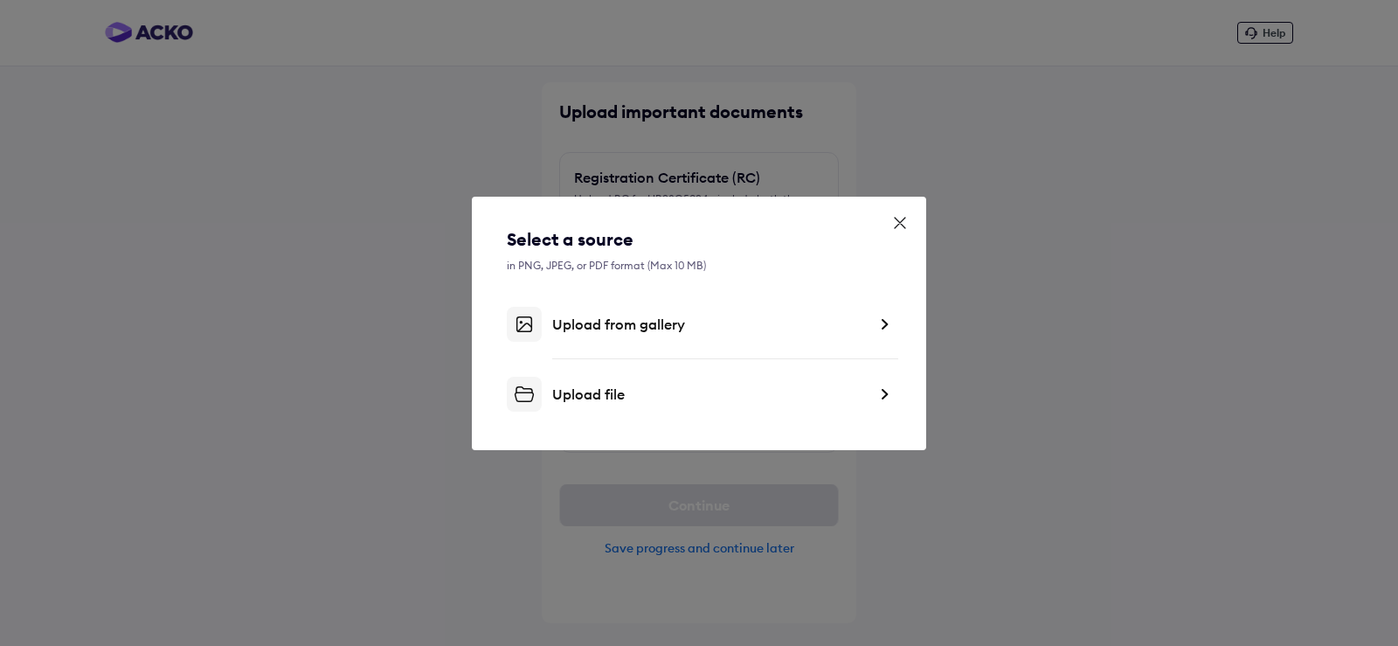
click at [648, 397] on div "Upload file" at bounding box center [709, 393] width 315 height 17
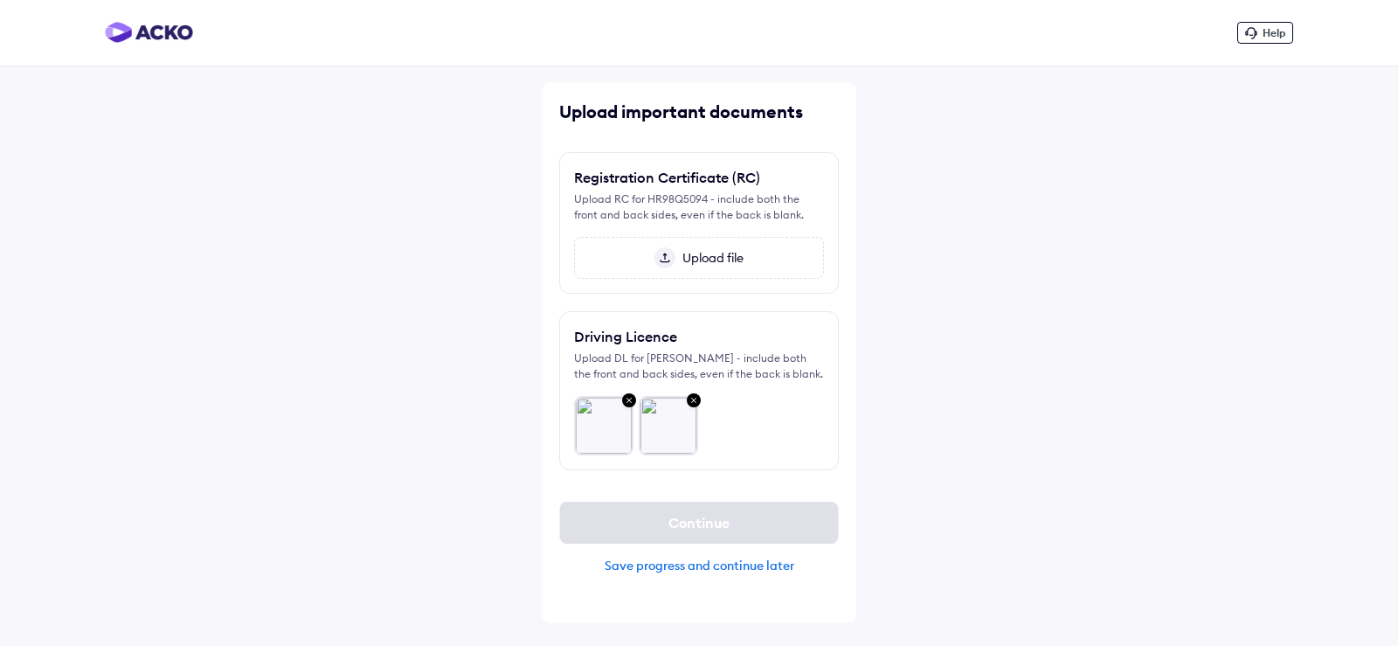
click at [696, 257] on span "Upload file" at bounding box center [710, 258] width 68 height 16
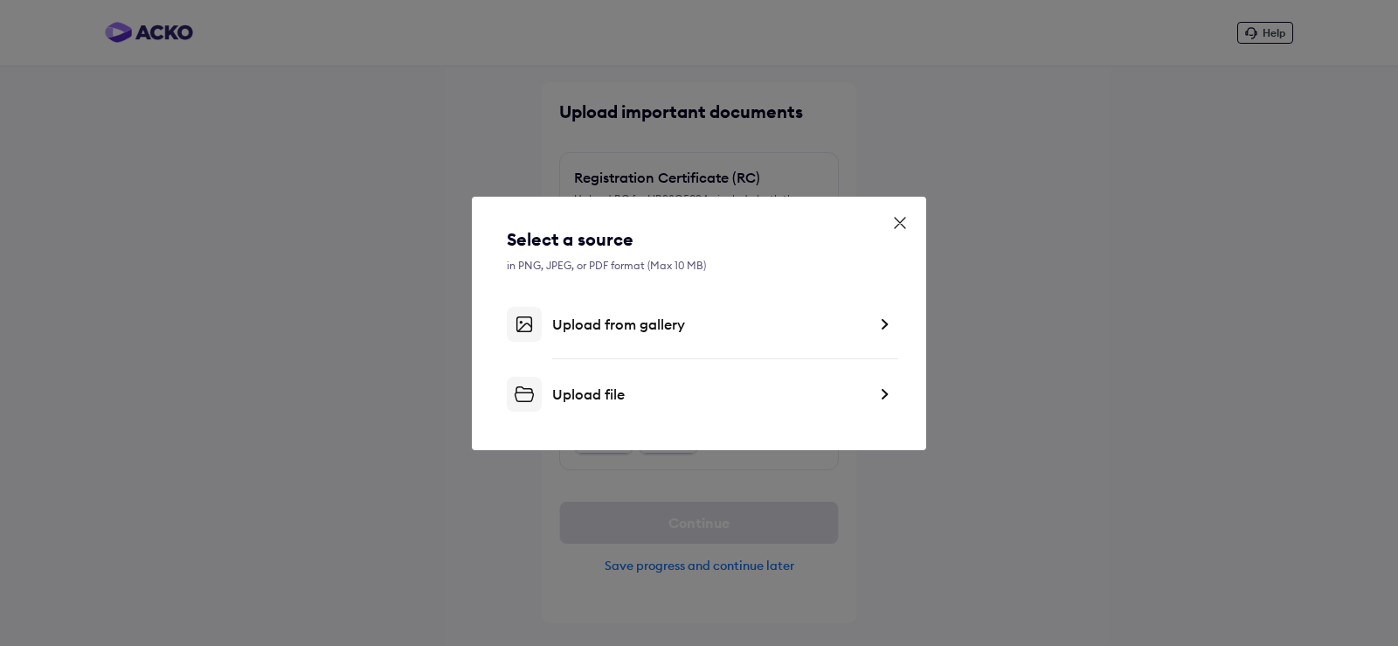
click at [613, 387] on div "Upload file" at bounding box center [709, 393] width 315 height 17
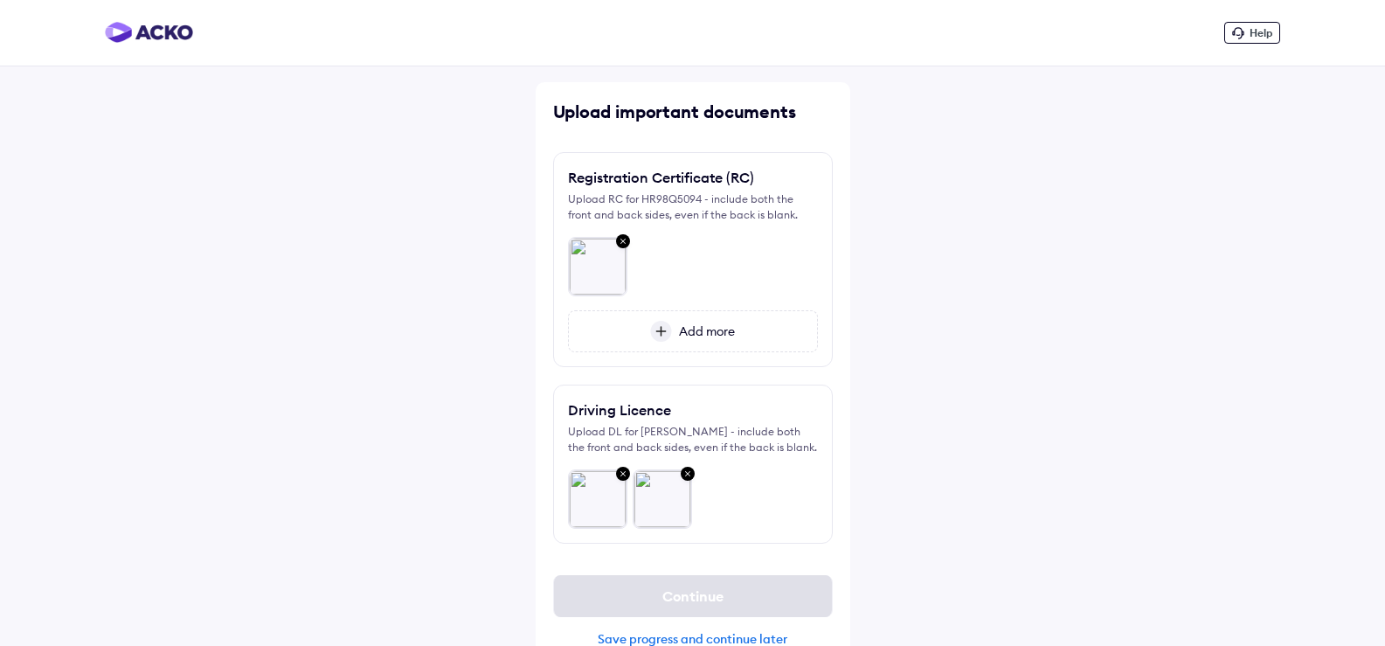
scroll to position [48, 0]
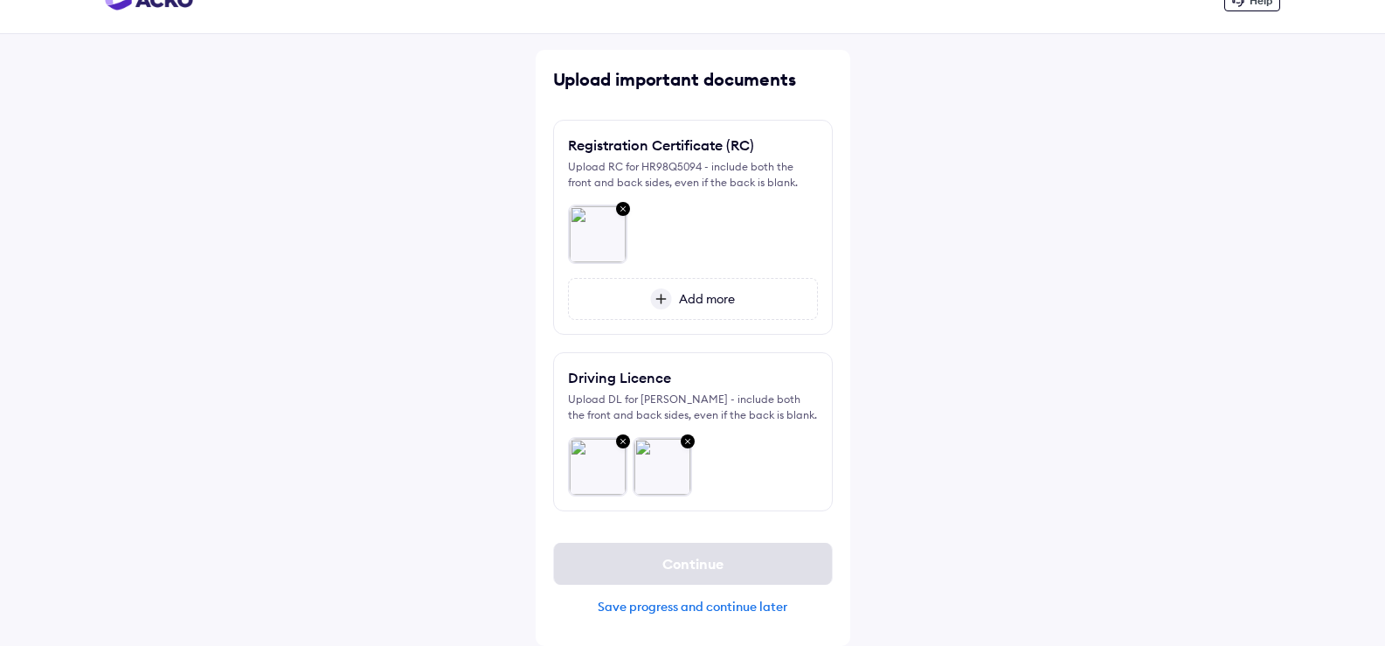
click at [699, 291] on span "Add more" at bounding box center [703, 299] width 63 height 16
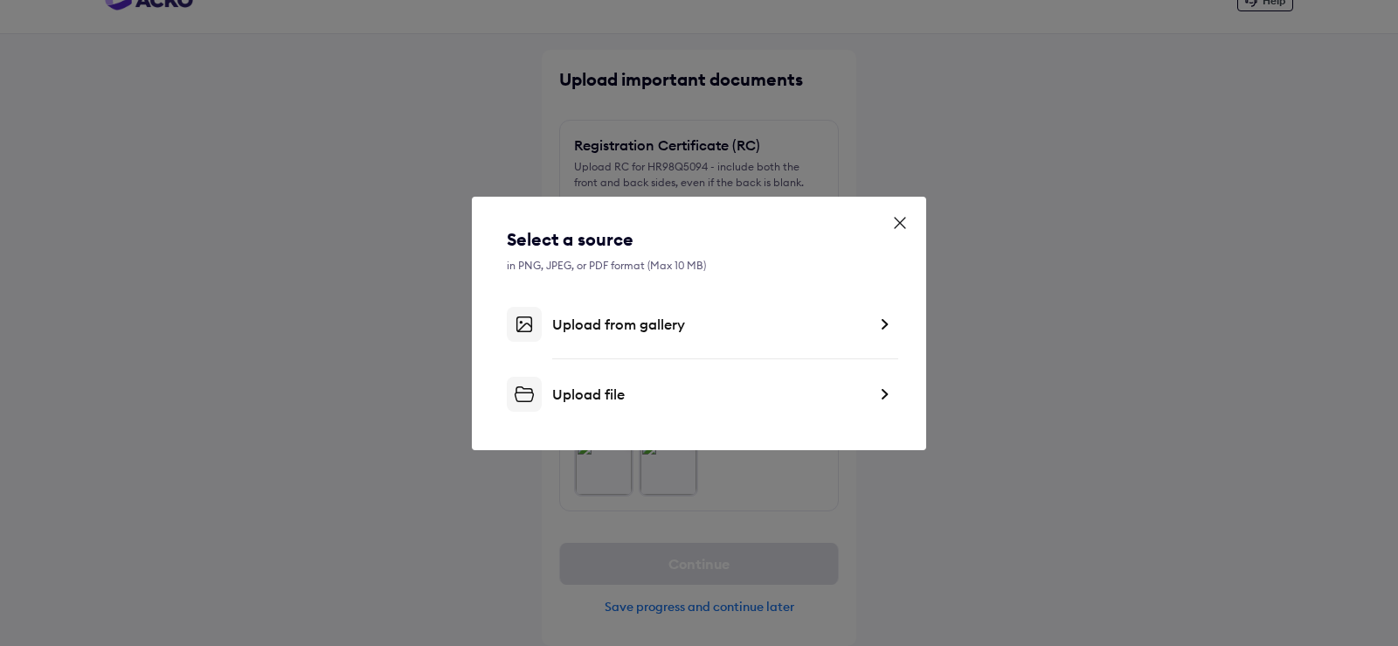
click at [605, 380] on div "Upload file" at bounding box center [699, 394] width 385 height 35
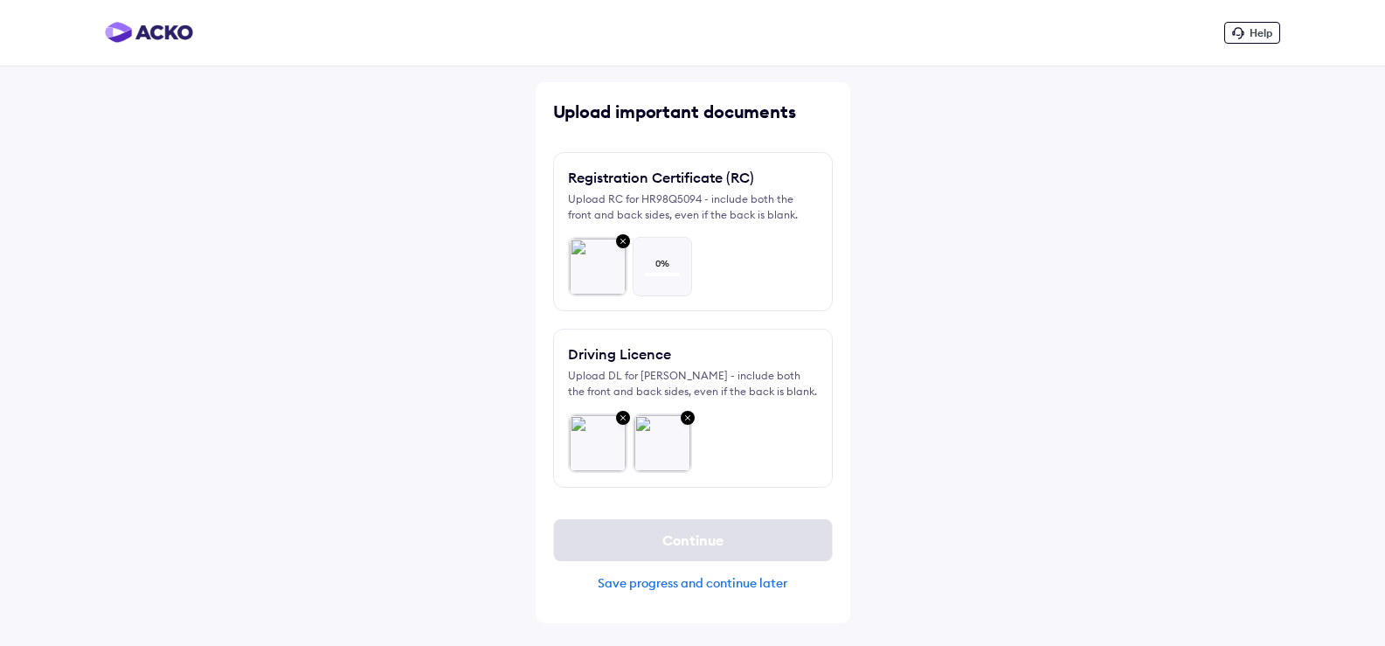
scroll to position [0, 0]
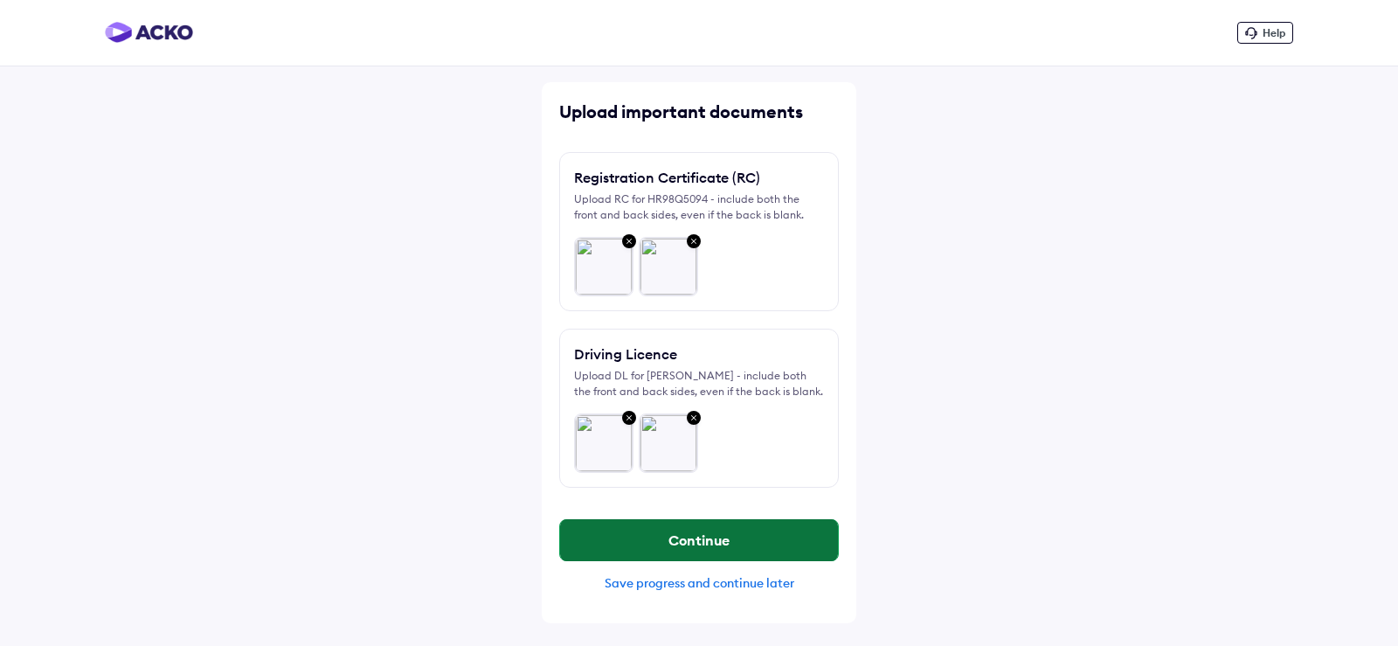
click at [694, 551] on button "Continue" at bounding box center [699, 540] width 278 height 42
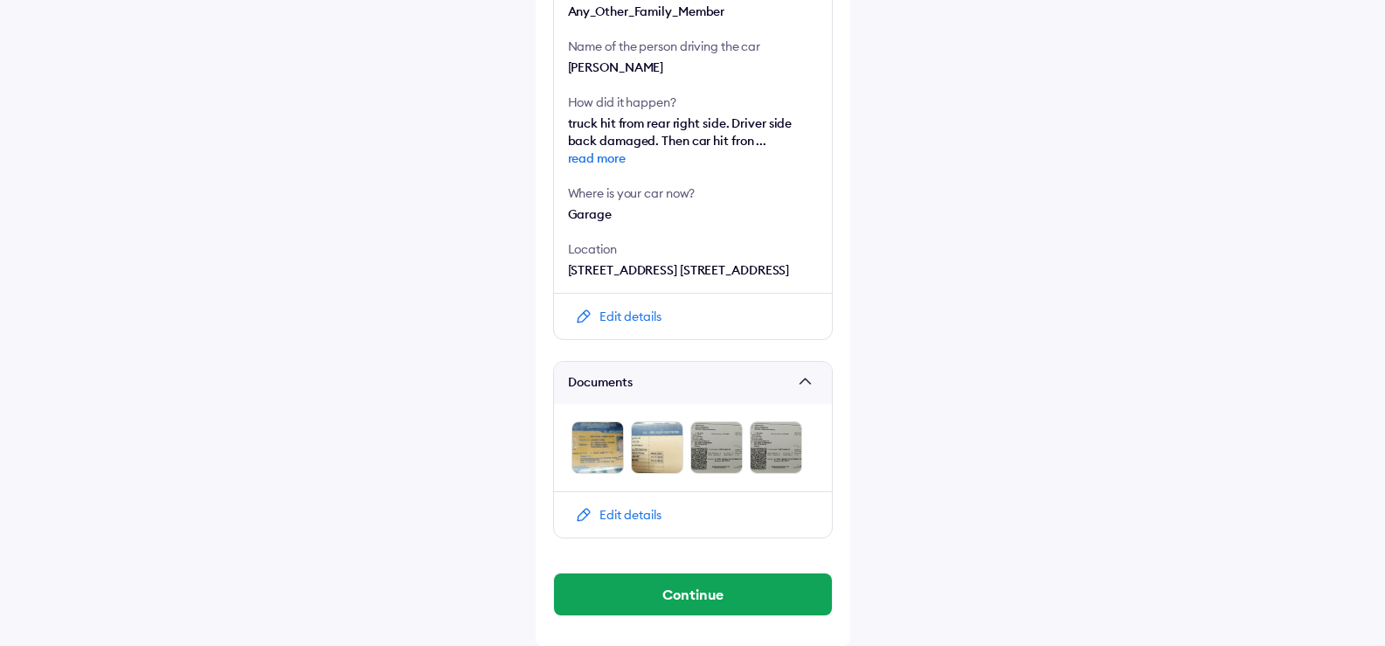
scroll to position [650, 0]
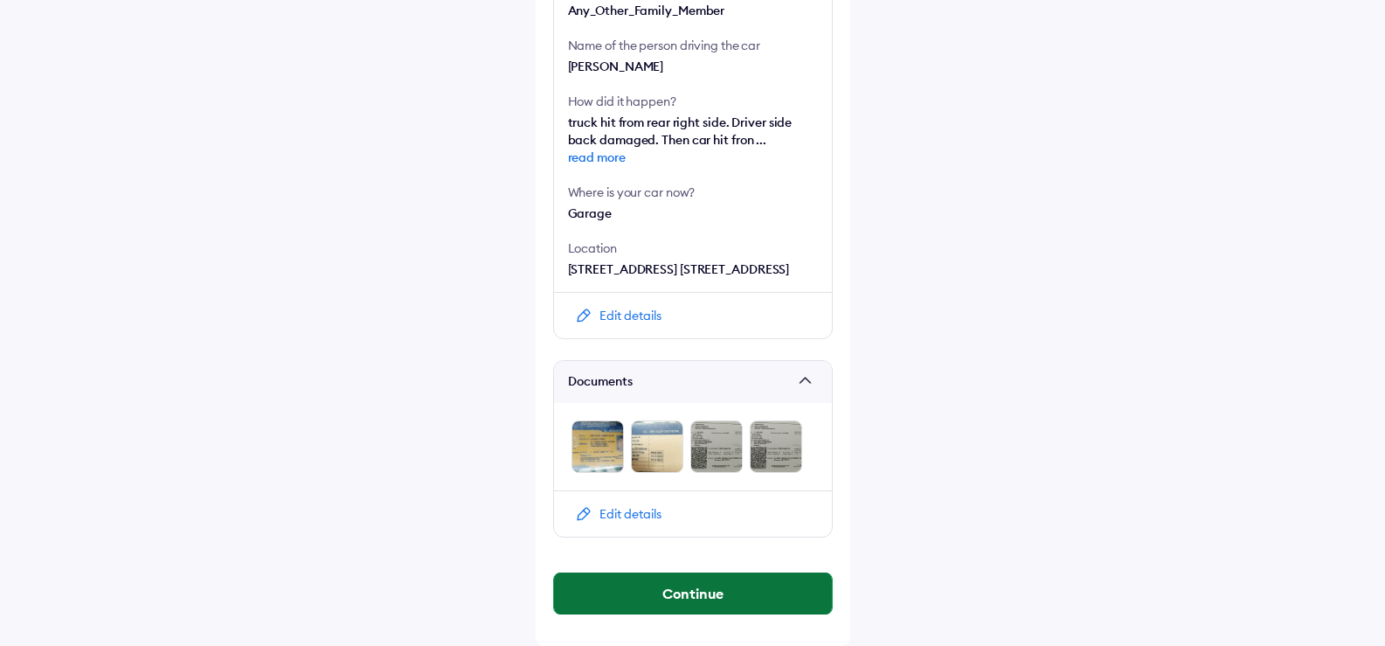
click at [652, 586] on button "Continue" at bounding box center [693, 593] width 278 height 42
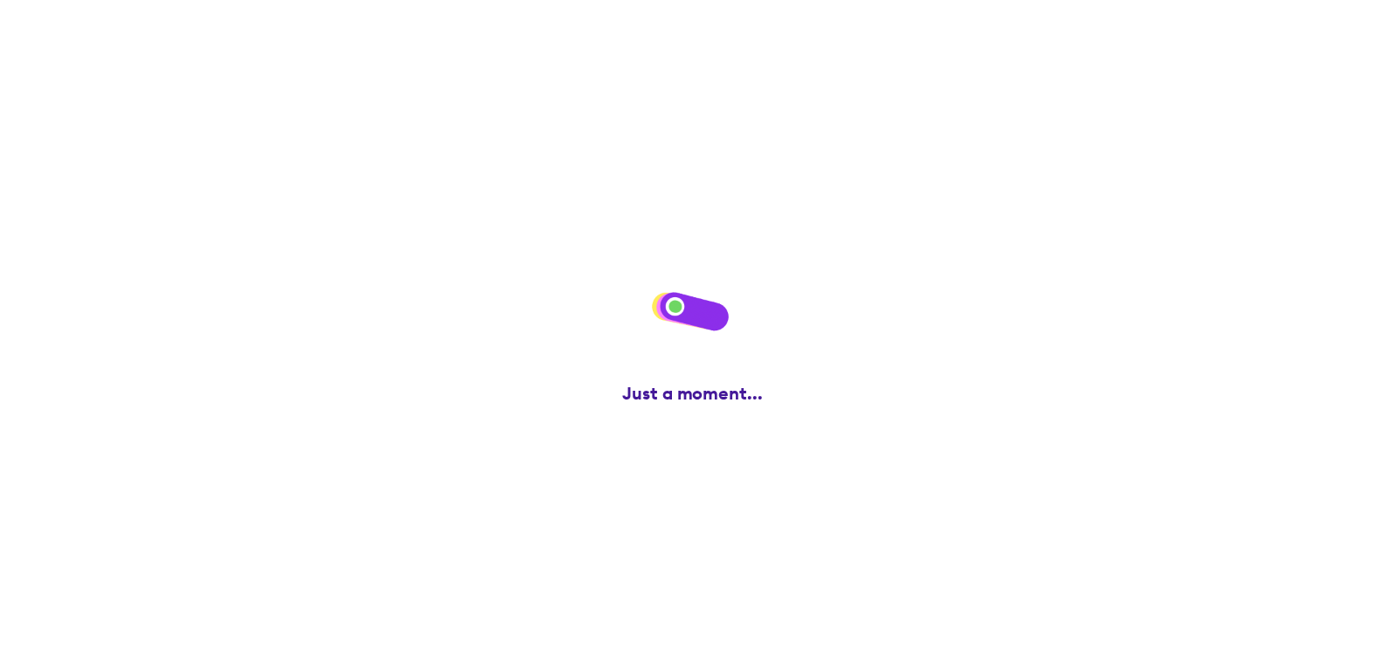
scroll to position [0, 0]
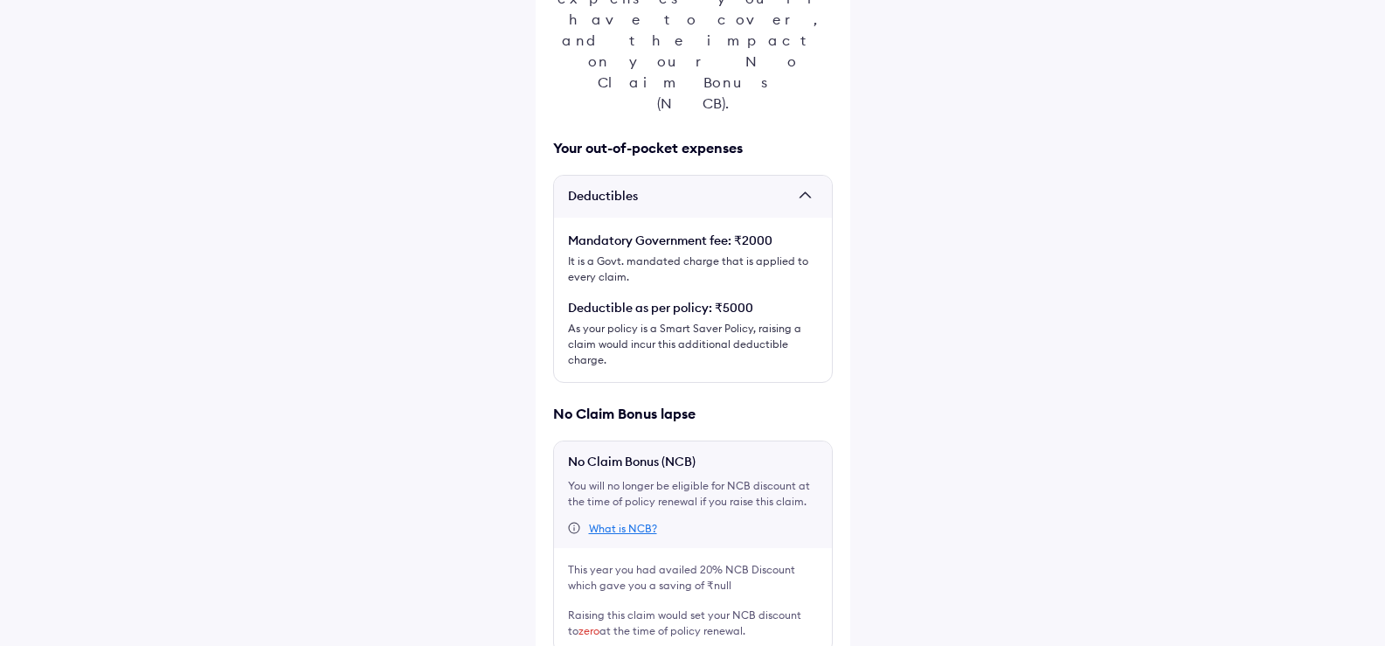
scroll to position [315, 0]
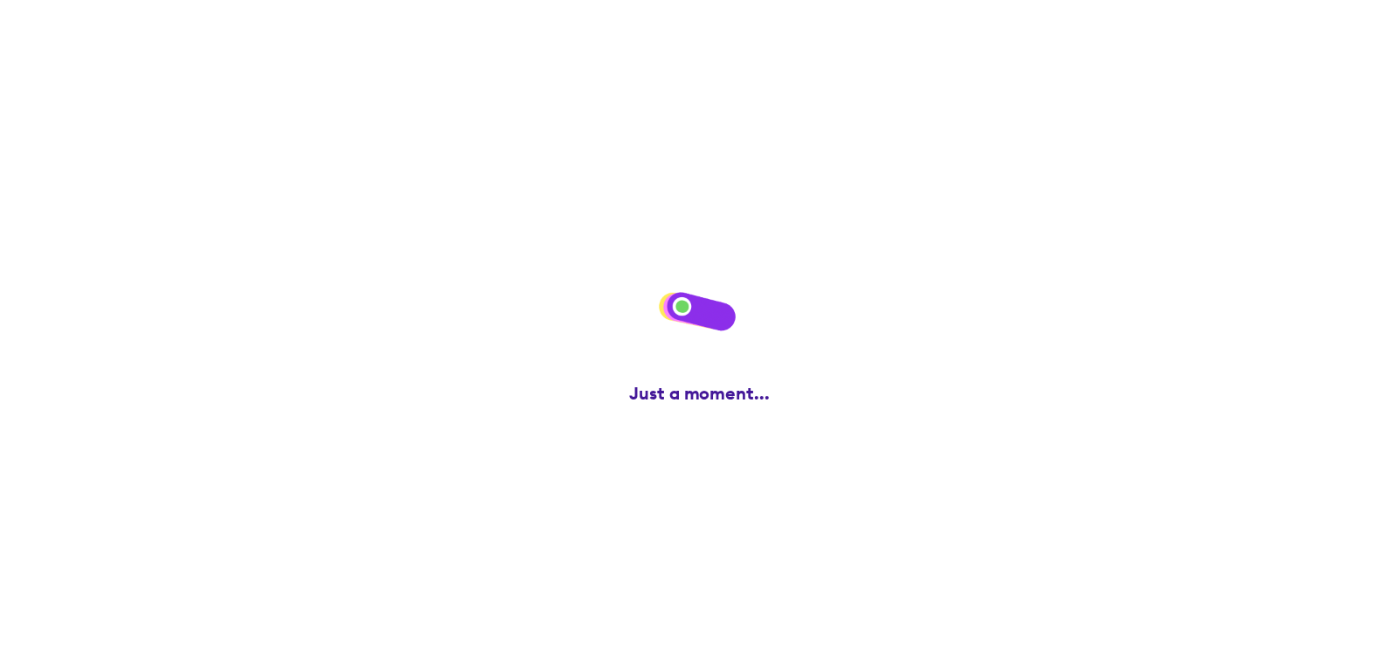
scroll to position [0, 0]
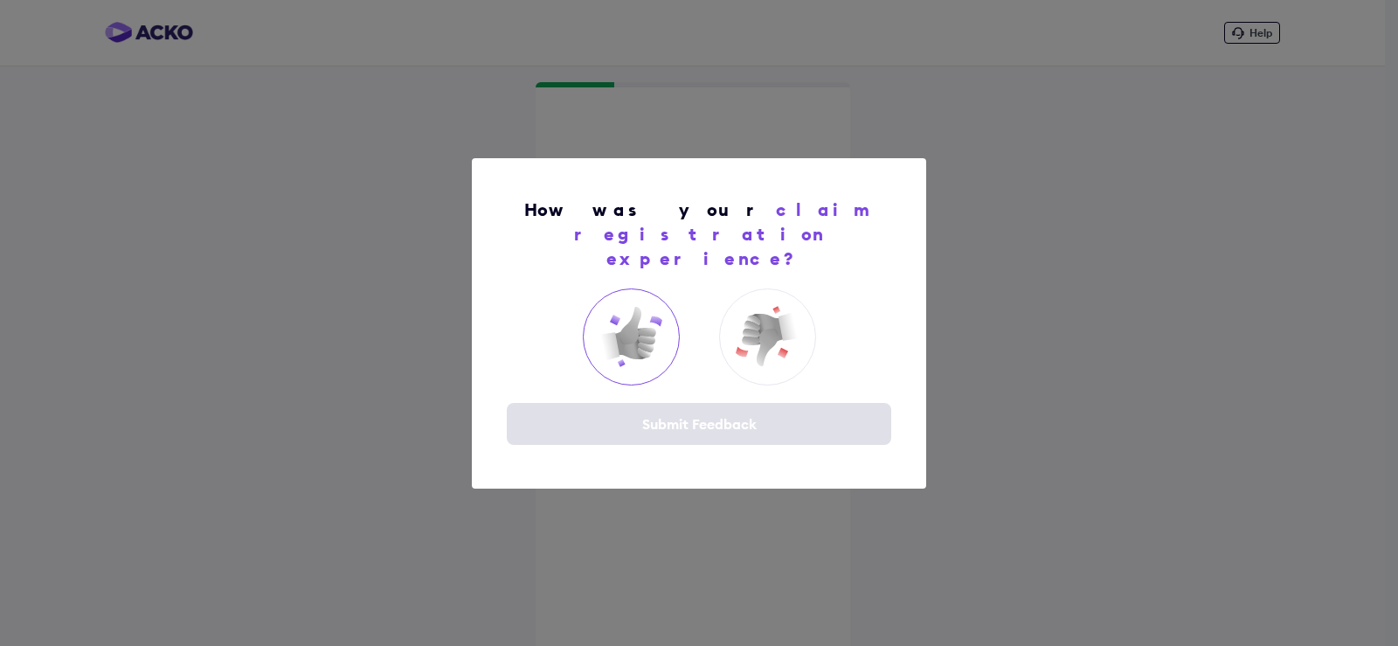
click at [648, 333] on img at bounding box center [631, 337] width 70 height 70
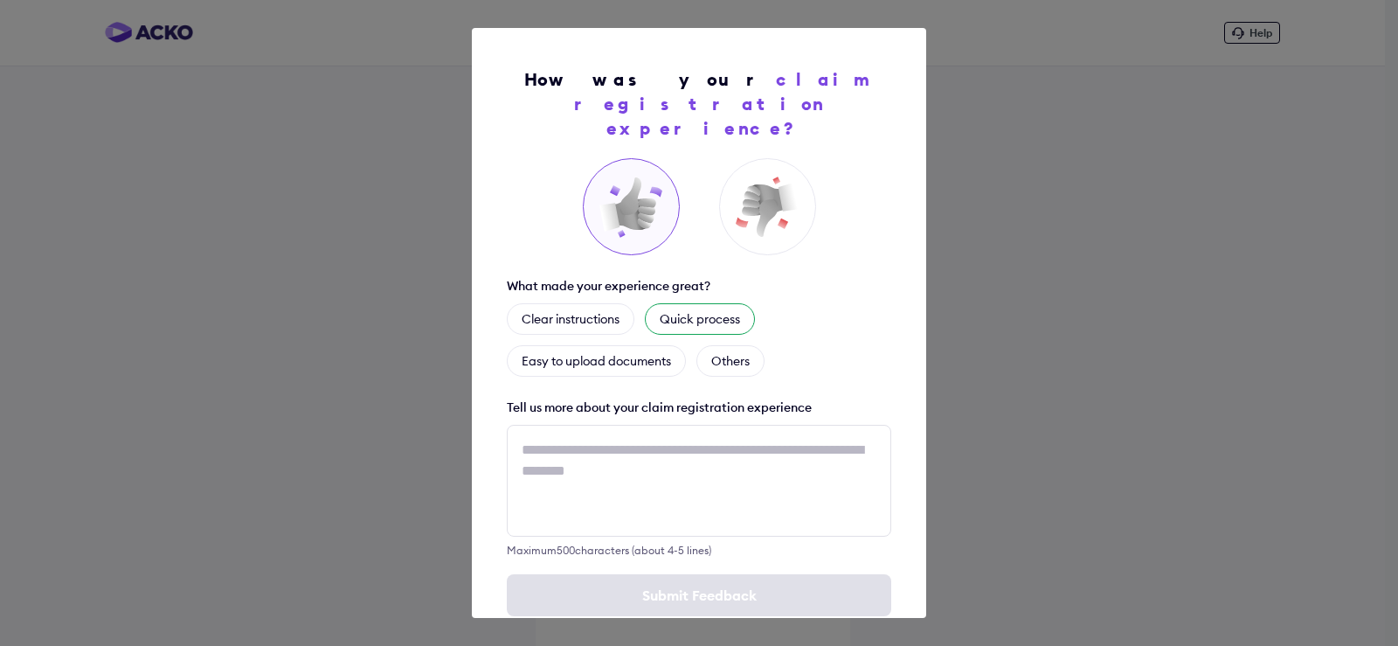
click at [712, 303] on div "Quick process" at bounding box center [700, 318] width 110 height 31
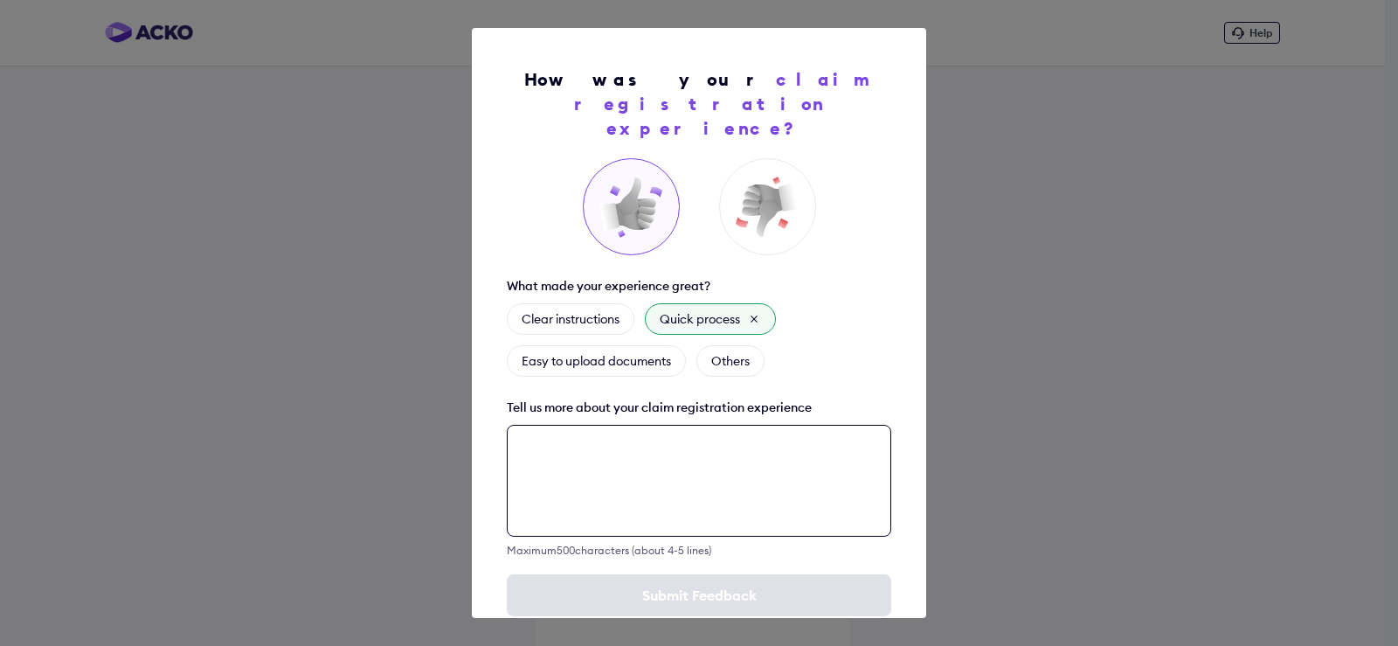
click at [622, 470] on textarea at bounding box center [699, 481] width 385 height 112
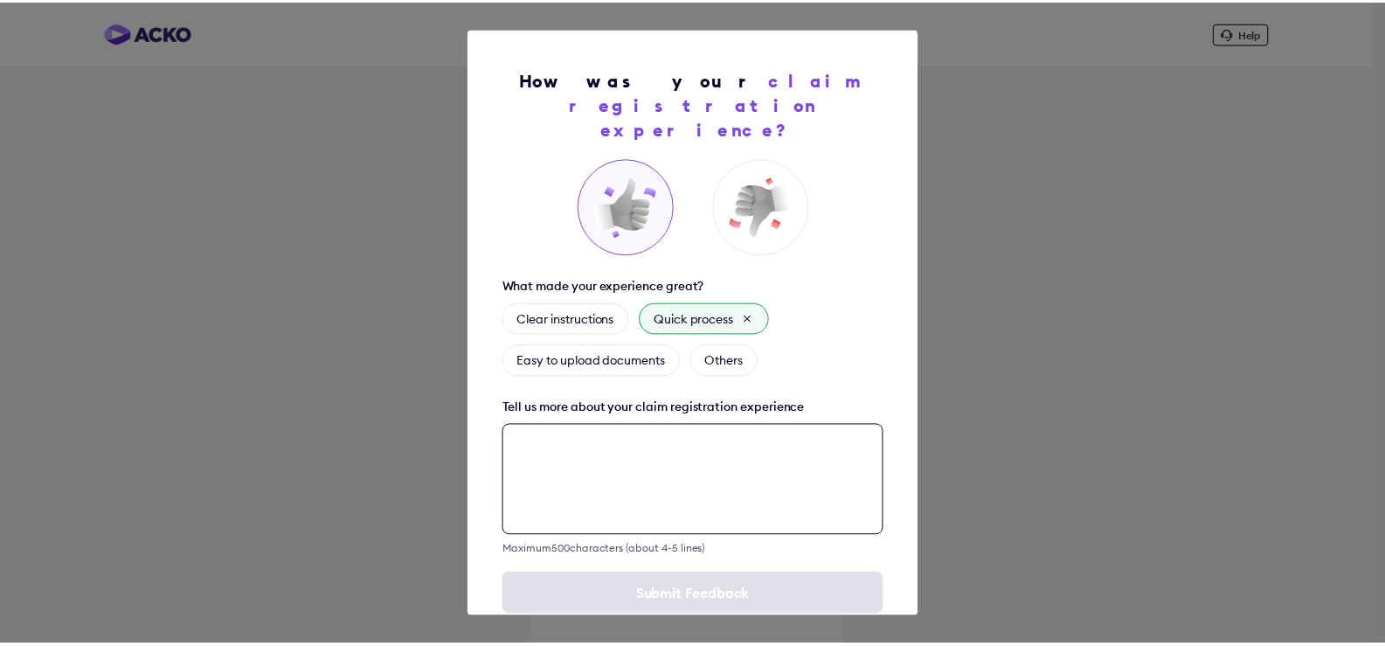
scroll to position [17, 0]
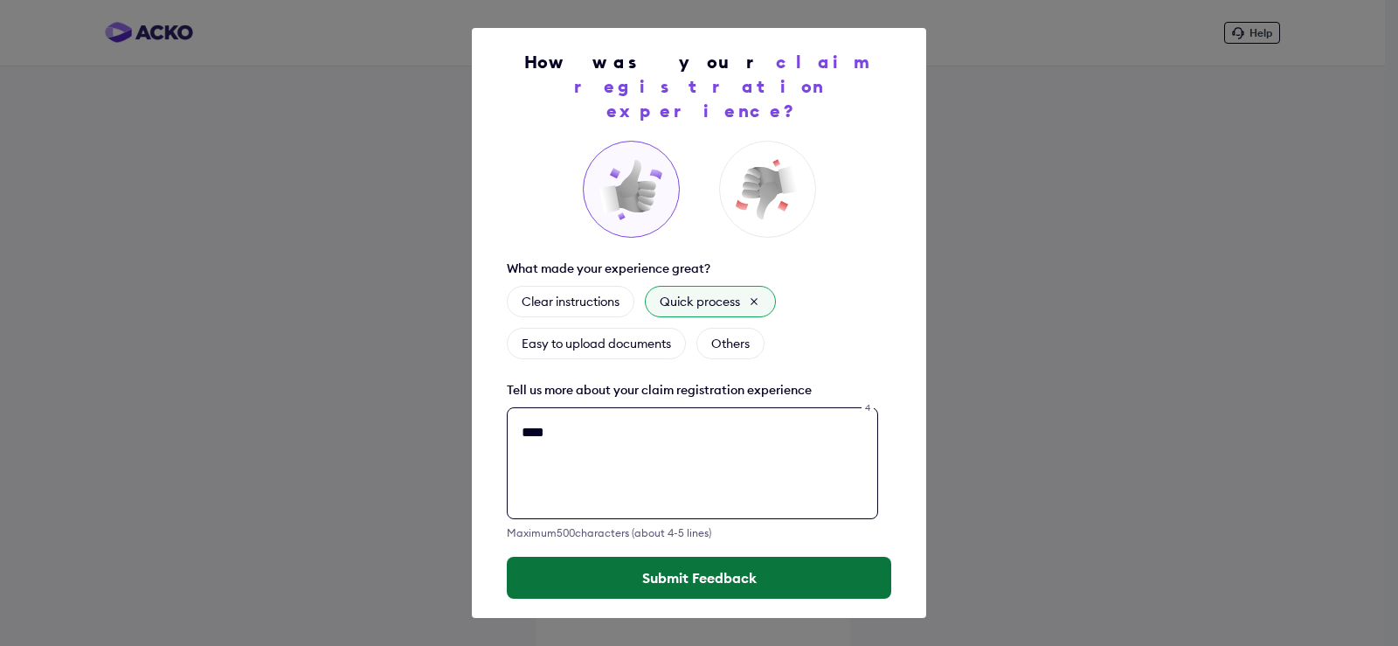
type textarea "****"
click at [649, 557] on button "Submit Feedback" at bounding box center [699, 578] width 385 height 42
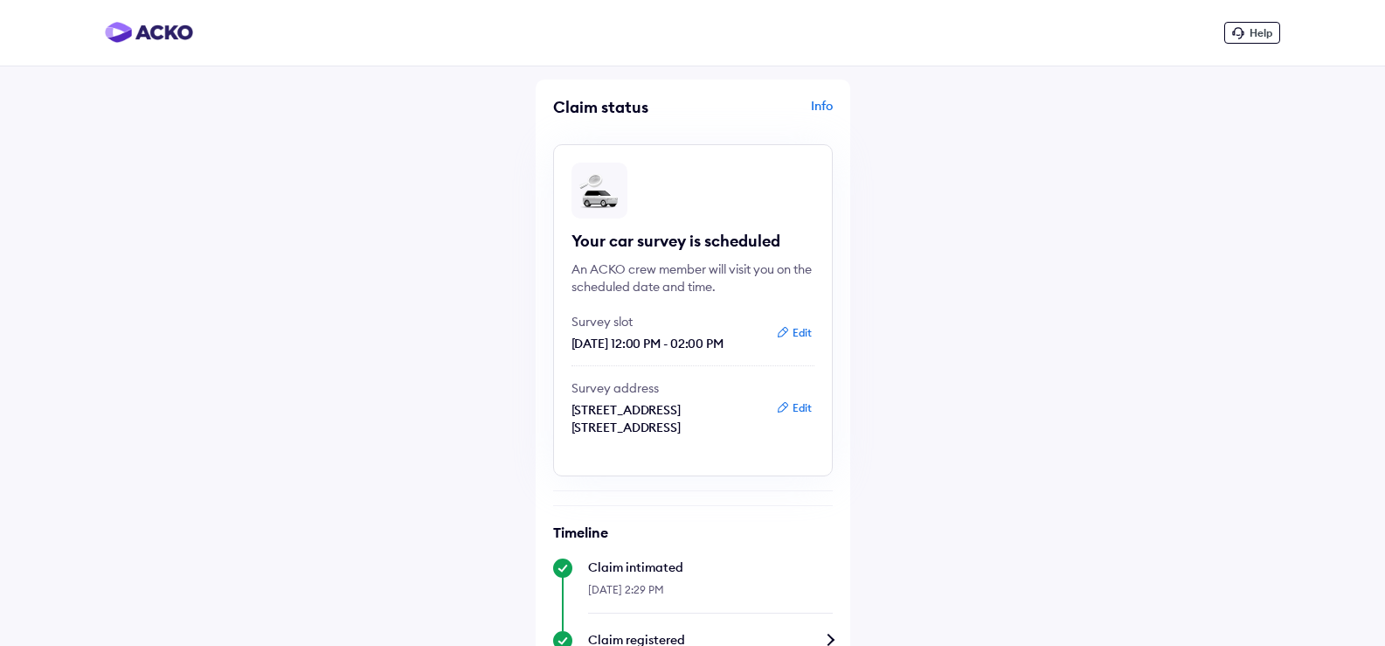
click at [820, 103] on div "Info" at bounding box center [764, 113] width 135 height 33
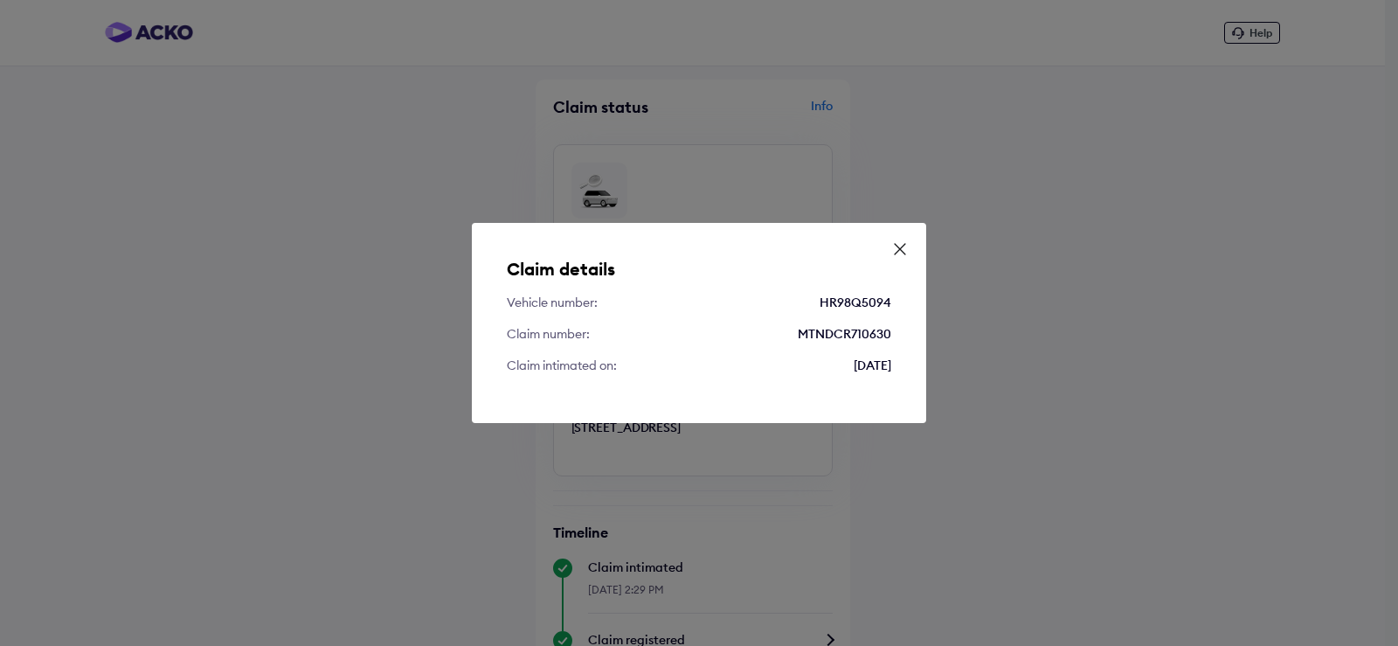
click at [898, 249] on icon at bounding box center [899, 248] width 17 height 17
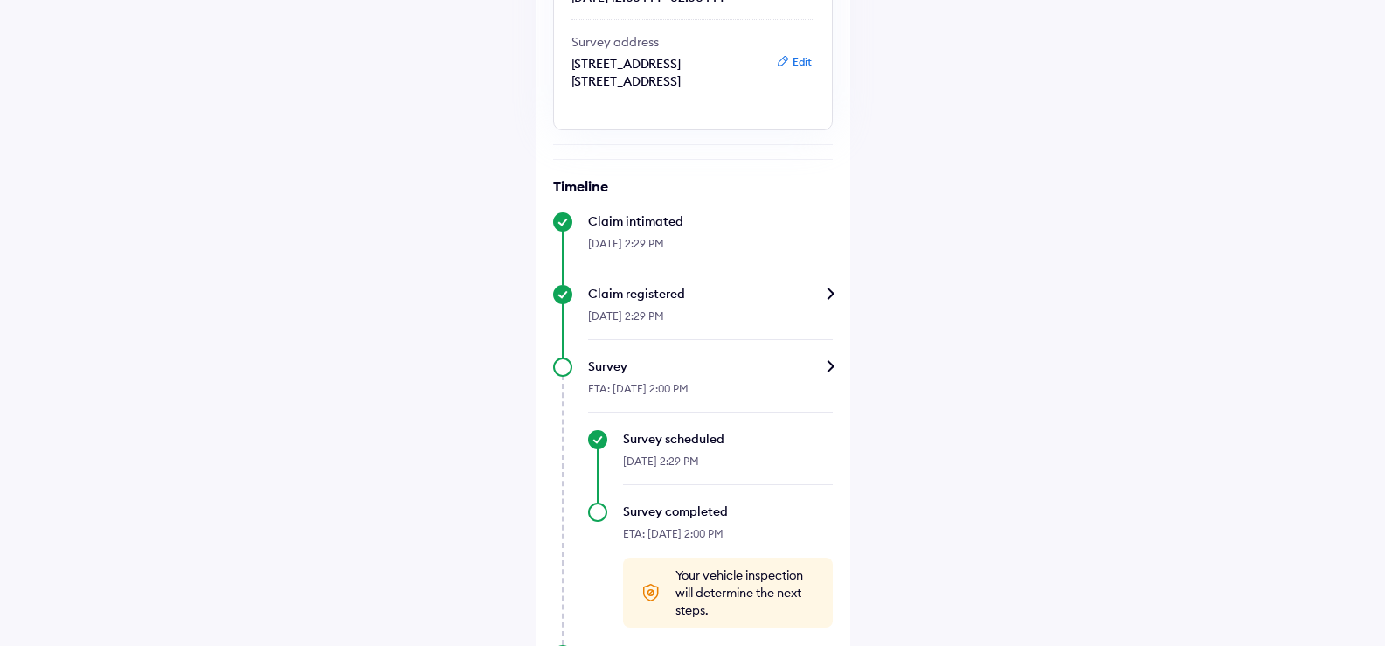
scroll to position [350, 0]
click at [822, 371] on div "Survey" at bounding box center [710, 362] width 245 height 17
